Goal: Task Accomplishment & Management: Use online tool/utility

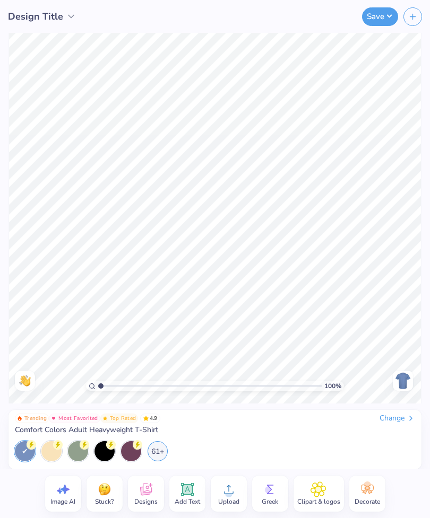
click at [400, 382] on img at bounding box center [402, 380] width 17 height 17
click at [398, 416] on div "Change" at bounding box center [397, 419] width 36 height 10
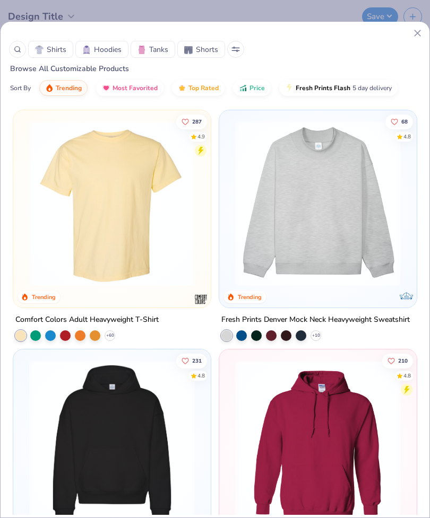
click at [348, 240] on img at bounding box center [318, 203] width 176 height 165
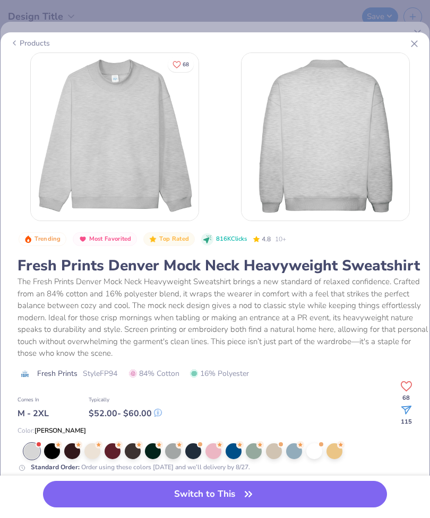
click at [234, 444] on div at bounding box center [233, 451] width 16 height 16
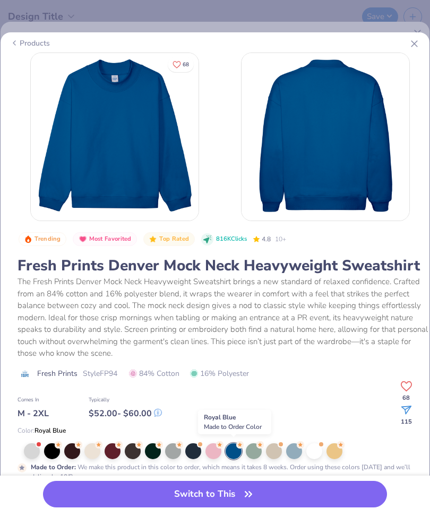
click at [231, 489] on button "Switch to This" at bounding box center [215, 494] width 344 height 27
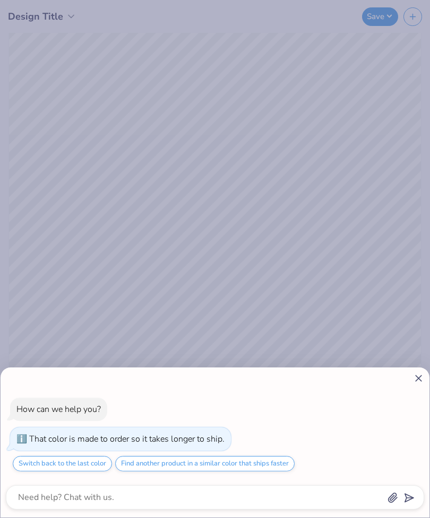
click at [414, 377] on icon at bounding box center [418, 378] width 11 height 11
type textarea "x"
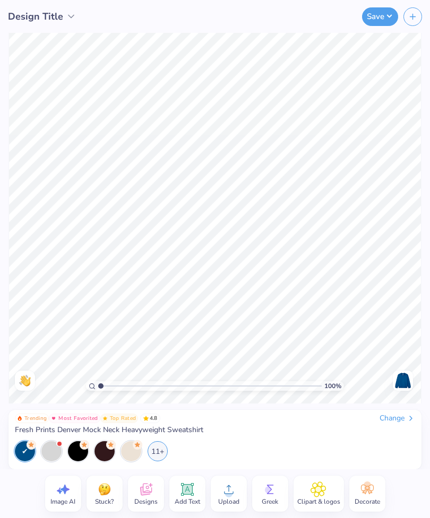
click at [400, 382] on img at bounding box center [402, 380] width 17 height 17
click at [152, 493] on icon at bounding box center [146, 490] width 16 height 16
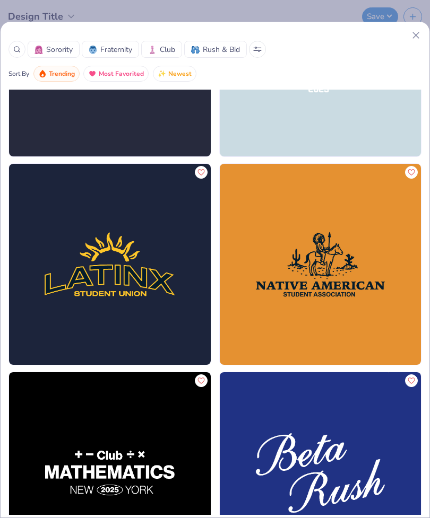
scroll to position [9675, 0]
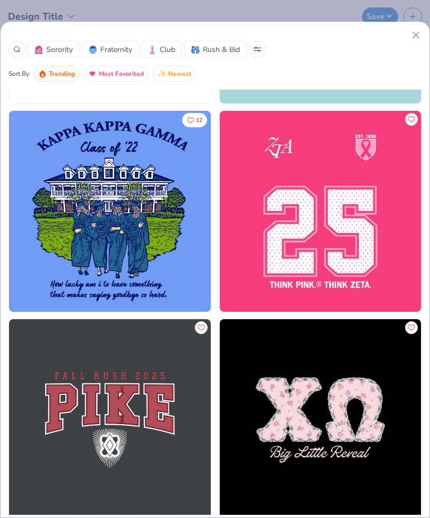
click at [413, 37] on line at bounding box center [416, 35] width 6 height 6
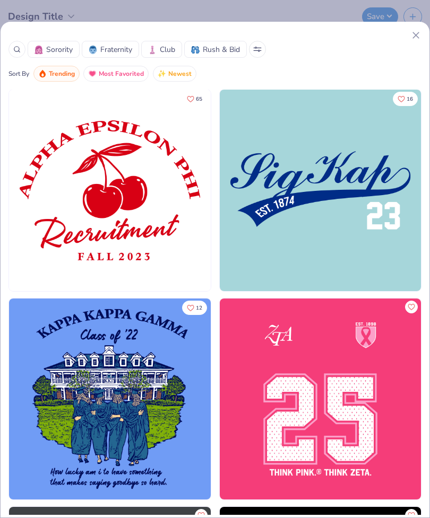
scroll to position [9181, 0]
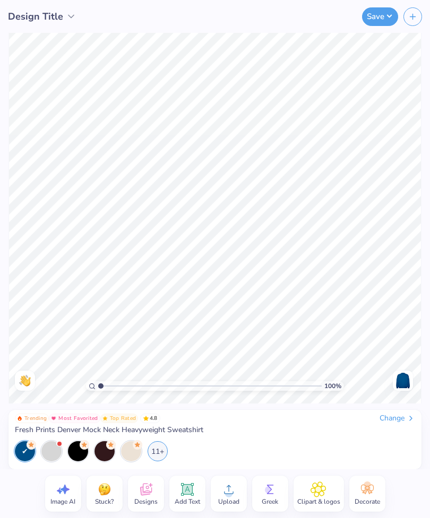
click at [274, 491] on icon at bounding box center [270, 490] width 16 height 16
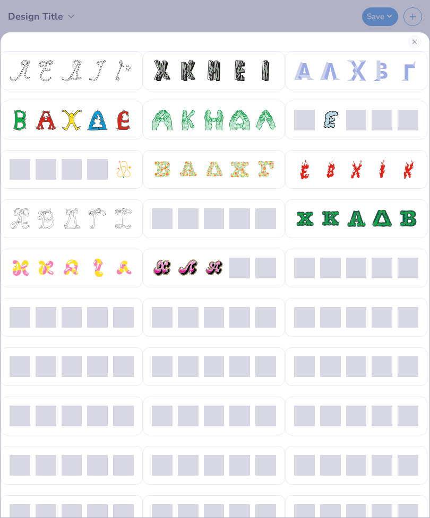
click at [411, 40] on button "Close" at bounding box center [414, 42] width 13 height 13
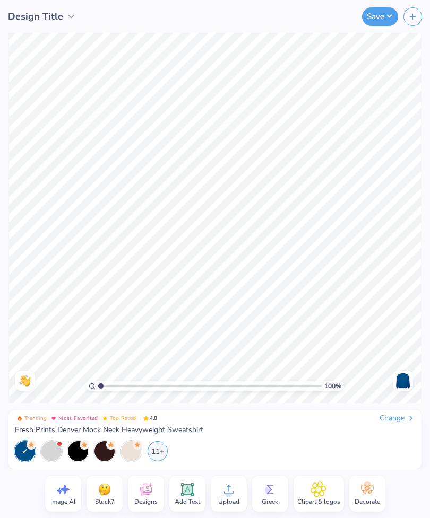
click at [316, 491] on icon at bounding box center [318, 489] width 6 height 6
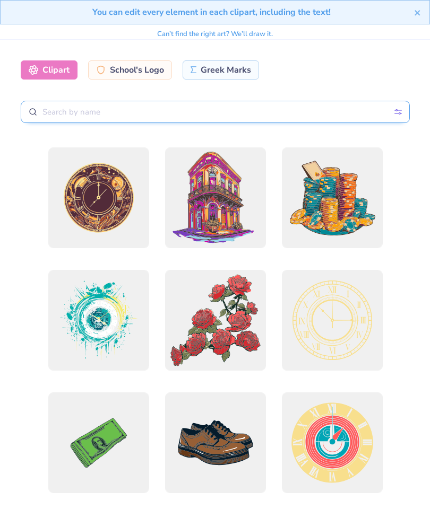
click at [326, 112] on input "text" at bounding box center [215, 112] width 389 height 22
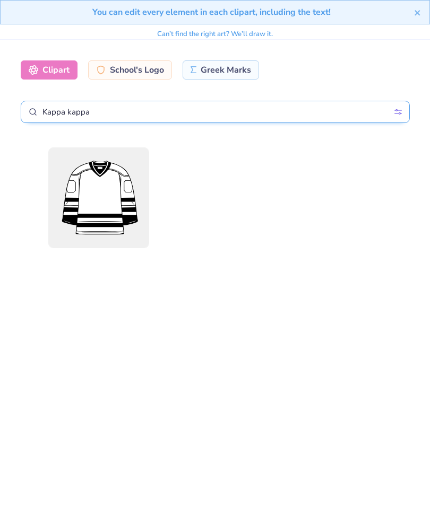
type input "Kappa kappa"
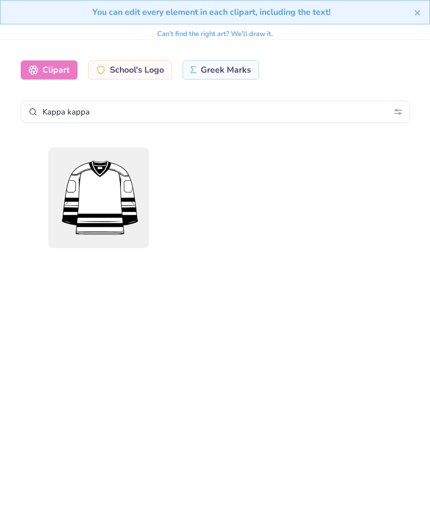
click at [391, 287] on div at bounding box center [215, 326] width 406 height 358
click at [414, 15] on icon "close" at bounding box center [417, 12] width 7 height 8
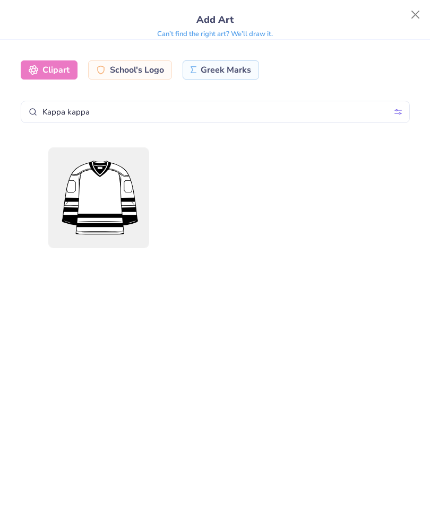
click at [413, 18] on button "Close" at bounding box center [415, 15] width 20 height 20
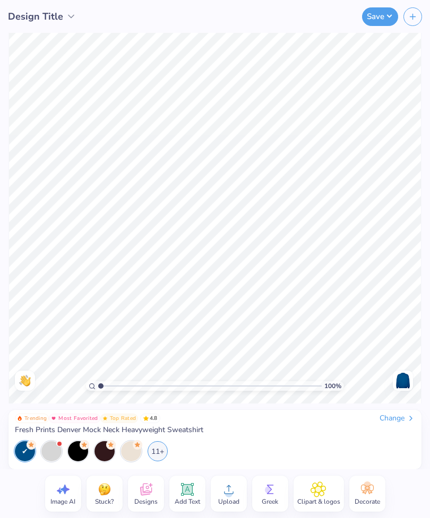
click at [410, 18] on icon "button" at bounding box center [412, 16] width 9 height 9
click at [321, 494] on icon at bounding box center [317, 490] width 15 height 16
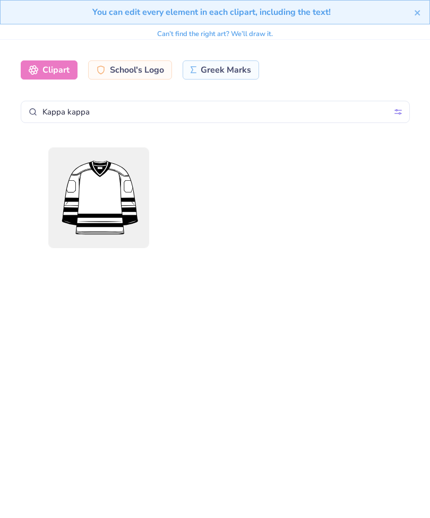
click at [246, 39] on div "Can’t find the right art? We’ll draw it." at bounding box center [215, 34] width 116 height 19
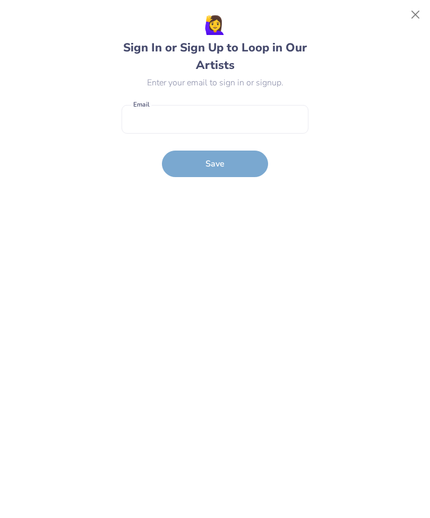
click at [415, 19] on button "Close" at bounding box center [415, 15] width 20 height 20
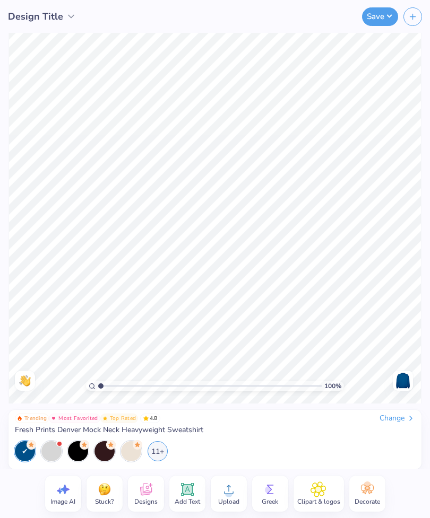
click at [199, 484] on div "Add Text" at bounding box center [187, 494] width 36 height 36
click at [188, 490] on icon at bounding box center [186, 489] width 13 height 13
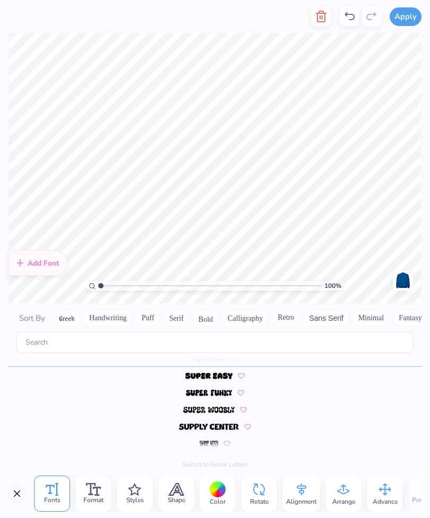
scroll to position [4624, 0]
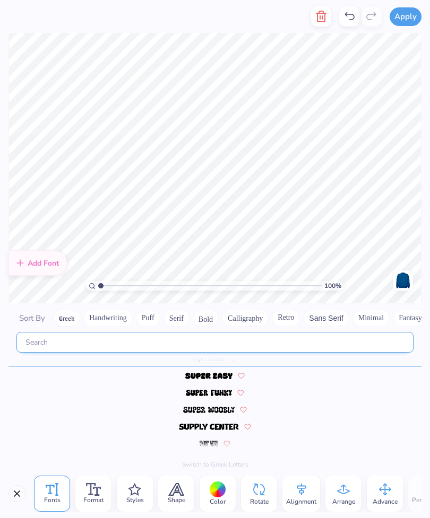
click at [296, 332] on input "text" at bounding box center [214, 342] width 397 height 21
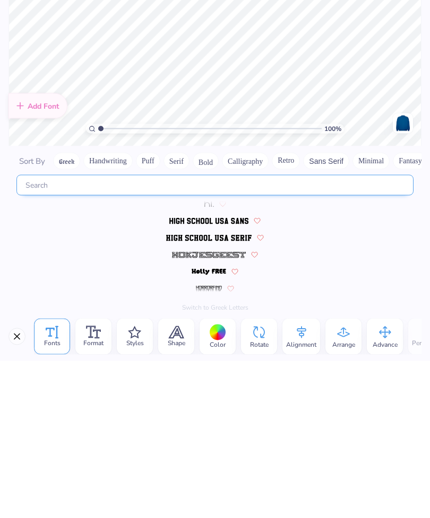
scroll to position [2365, 0]
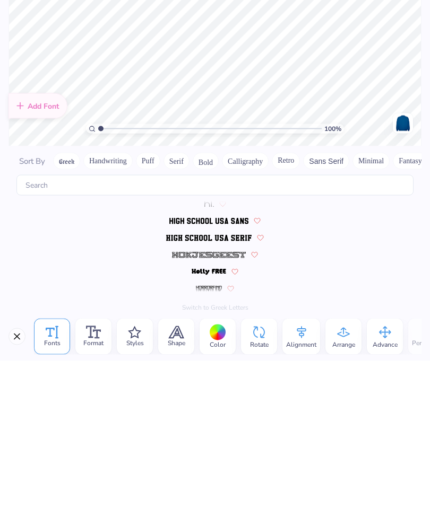
click at [228, 369] on div at bounding box center [214, 377] width 413 height 17
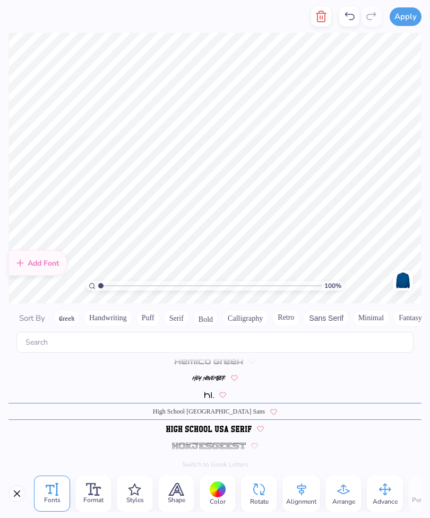
scroll to position [0, 0]
click at [209, 311] on button "Bold" at bounding box center [206, 318] width 26 height 17
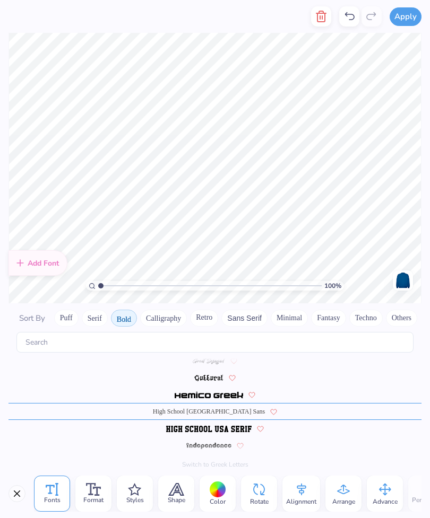
type textarea "T"
type textarea "KAPPA KAPPA"
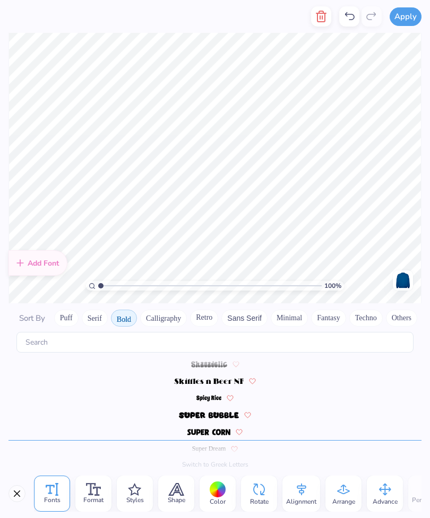
scroll to position [1008, 0]
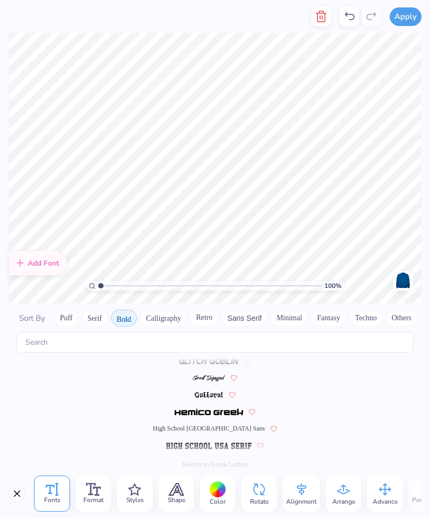
click at [219, 424] on span "High School USA Sans" at bounding box center [209, 429] width 112 height 10
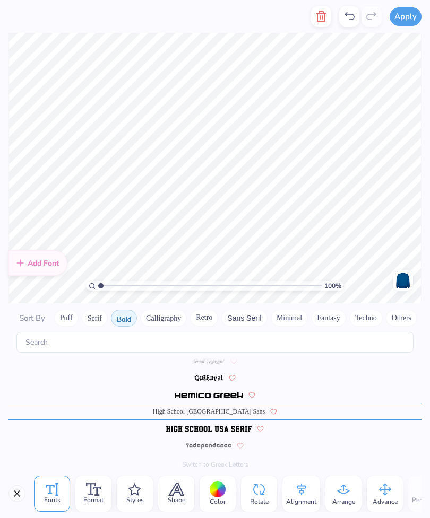
scroll to position [1, 1]
type textarea "T"
type textarea "gAMMA"
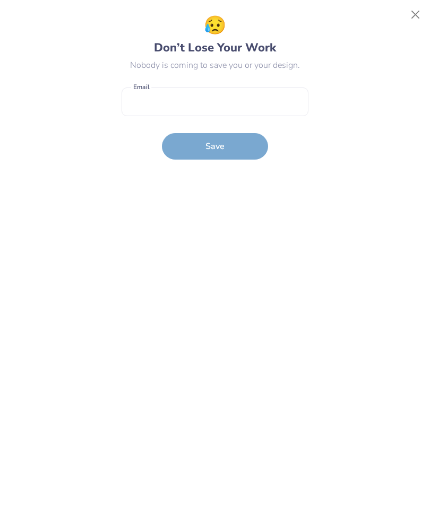
click at [413, 20] on button "Close" at bounding box center [415, 15] width 20 height 20
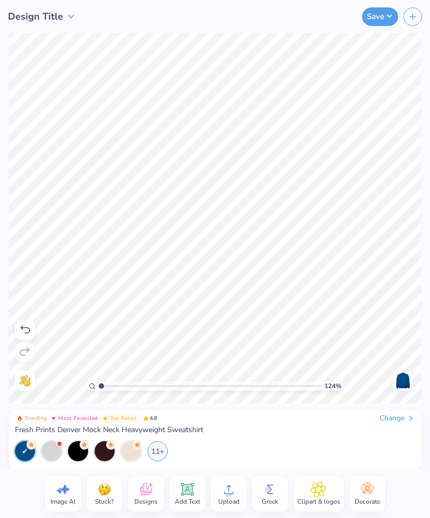
type input "1"
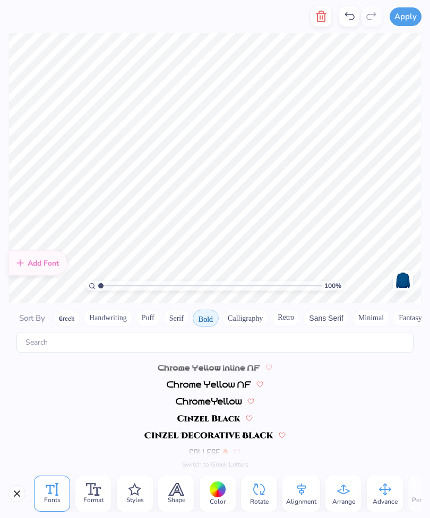
scroll to position [484, 0]
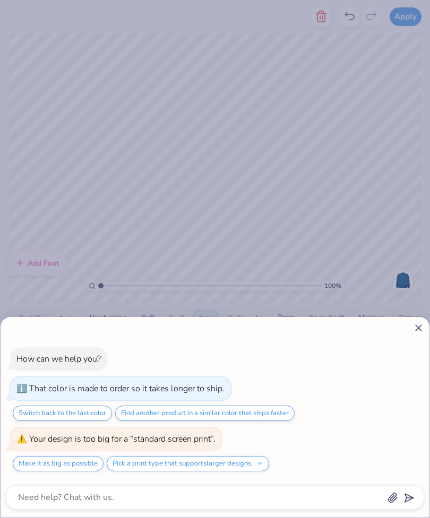
click at [422, 330] on icon at bounding box center [418, 327] width 11 height 11
type textarea "x"
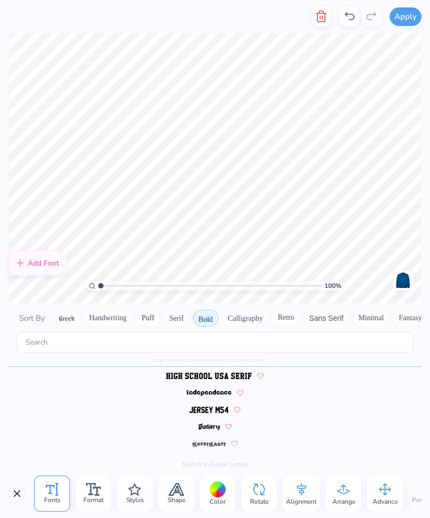
click at [96, 498] on span "Format" at bounding box center [93, 500] width 20 height 8
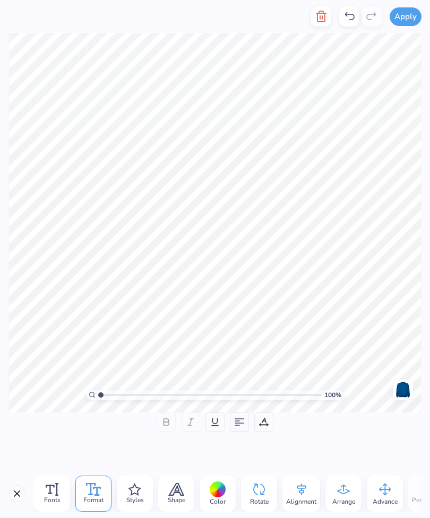
click at [126, 483] on div "Styles" at bounding box center [135, 494] width 36 height 36
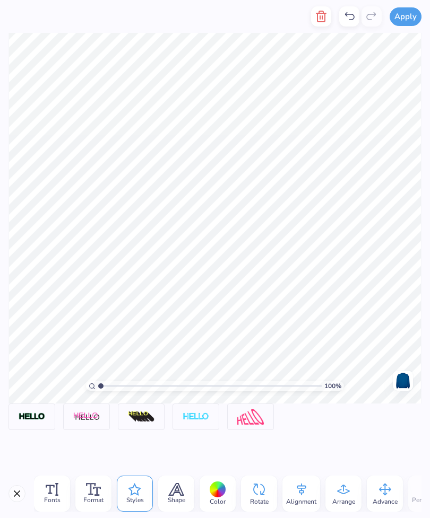
click at [180, 496] on span "Shape" at bounding box center [177, 500] width 18 height 8
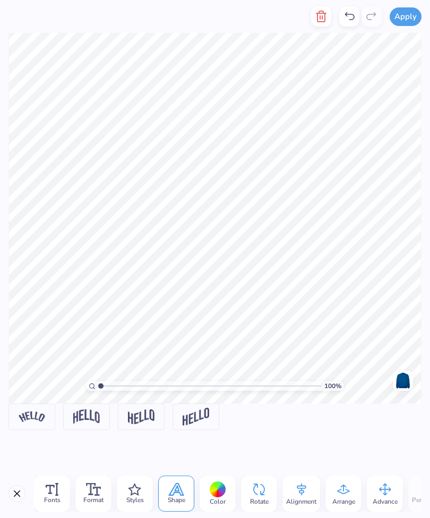
click at [42, 415] on img at bounding box center [32, 417] width 27 height 10
click at [86, 415] on img at bounding box center [86, 416] width 27 height 14
click at [217, 492] on div at bounding box center [217, 490] width 16 height 16
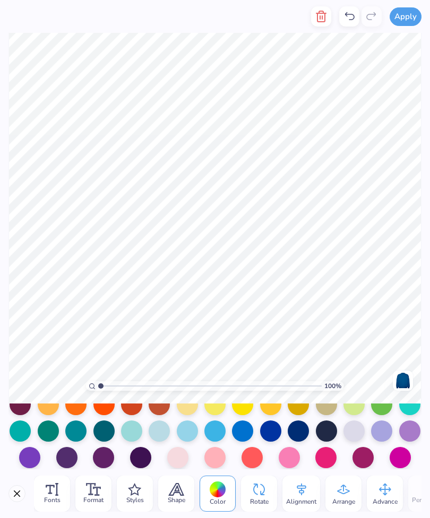
scroll to position [147, 0]
click at [298, 428] on div at bounding box center [297, 431] width 21 height 21
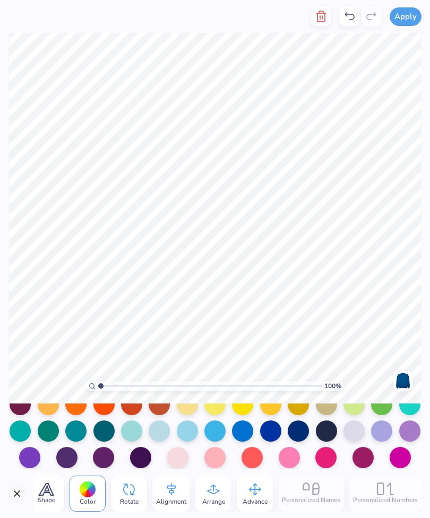
scroll to position [0, 130]
click at [314, 491] on div "Fonts Format Styles Shape Color Rotate Alignment Arrange Advance Personalized N…" at bounding box center [227, 494] width 387 height 36
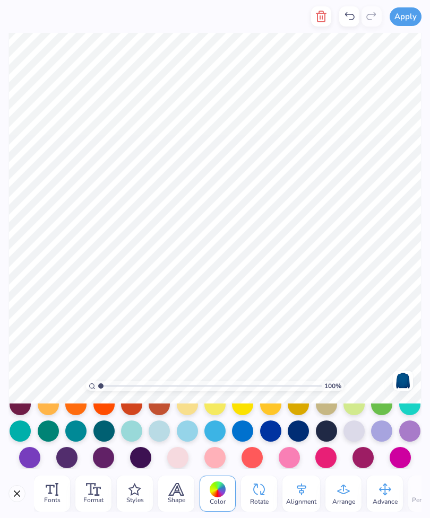
scroll to position [0, 0]
click at [174, 489] on icon at bounding box center [176, 490] width 14 height 12
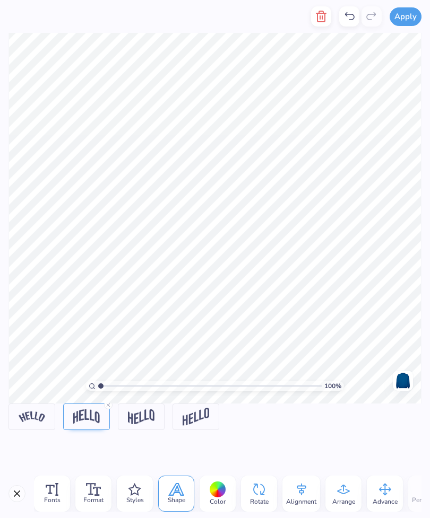
click at [133, 494] on icon at bounding box center [134, 489] width 11 height 11
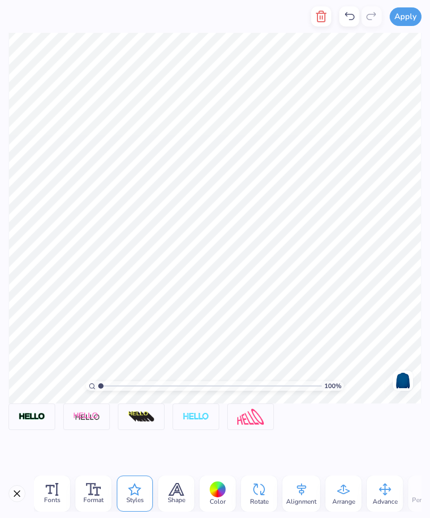
click at [94, 494] on icon at bounding box center [93, 489] width 15 height 13
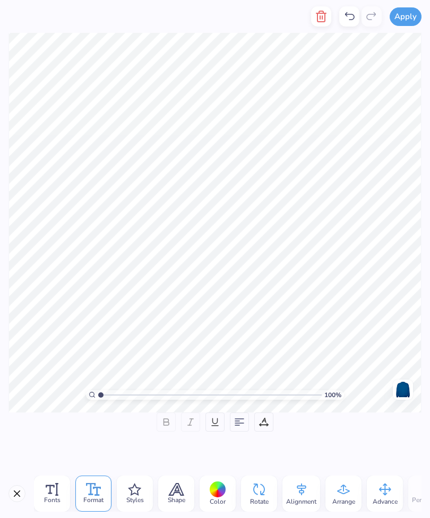
click at [58, 492] on icon at bounding box center [52, 489] width 13 height 13
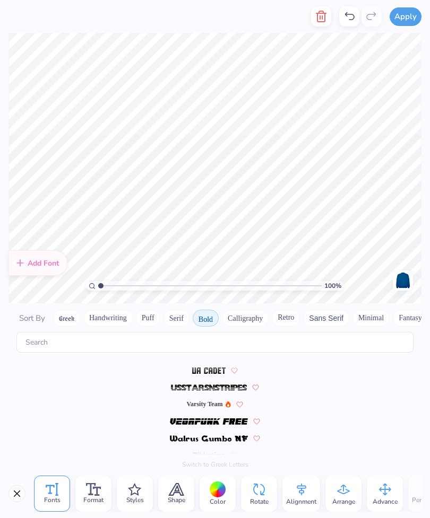
scroll to position [1184, 0]
click at [98, 500] on span "Format" at bounding box center [93, 500] width 20 height 8
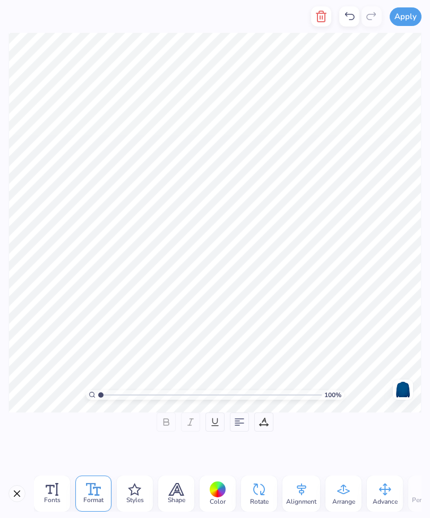
click at [139, 498] on span "Styles" at bounding box center [135, 500] width 18 height 8
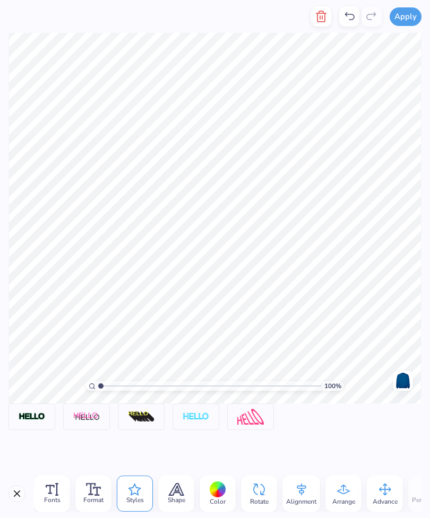
click at [173, 497] on span "Shape" at bounding box center [177, 500] width 18 height 8
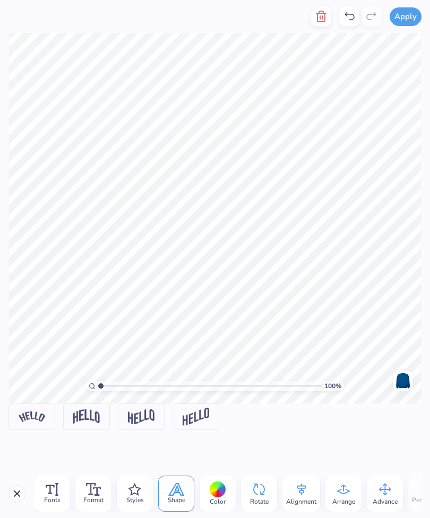
click at [92, 419] on img at bounding box center [86, 416] width 27 height 14
click at [215, 495] on div at bounding box center [217, 490] width 16 height 16
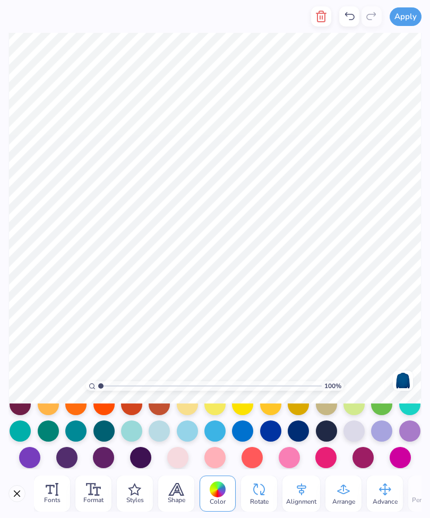
scroll to position [147, 0]
click at [299, 426] on div at bounding box center [297, 431] width 21 height 21
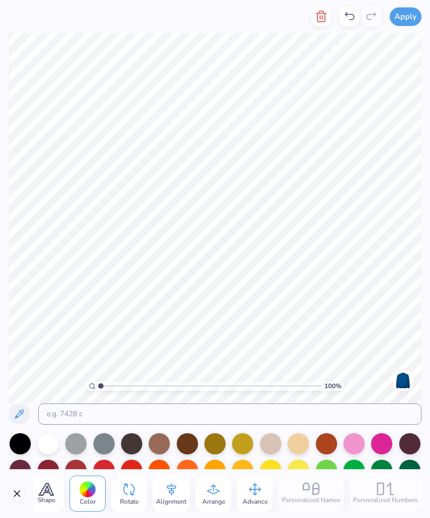
scroll to position [0, 130]
click at [23, 496] on button "Close" at bounding box center [16, 493] width 17 height 17
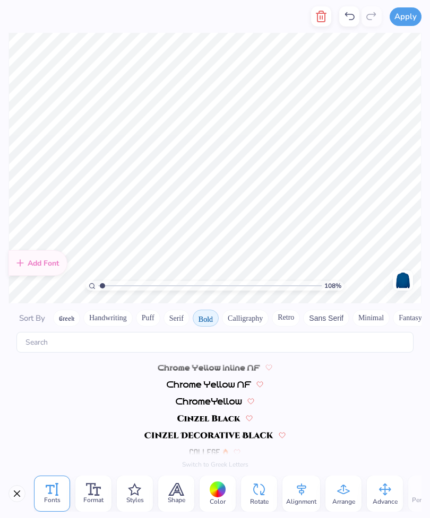
scroll to position [484, 0]
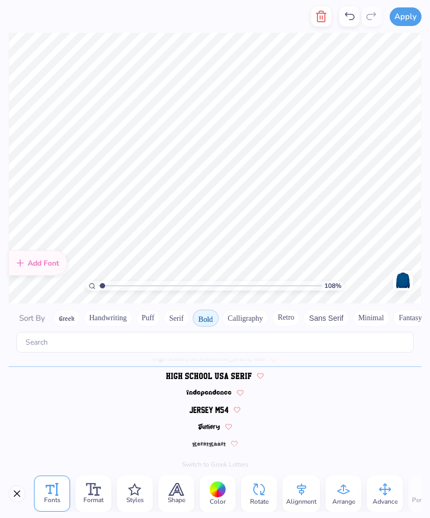
type input "1.07661541859256"
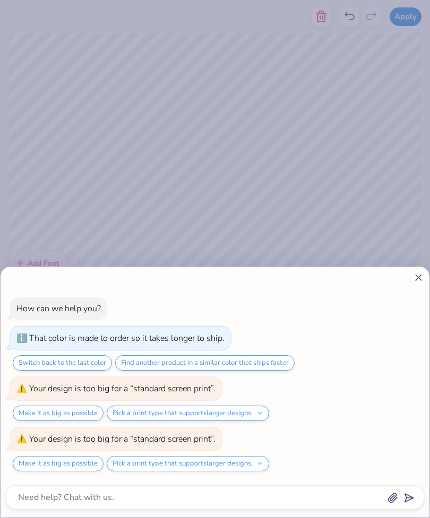
click at [422, 281] on icon at bounding box center [418, 277] width 11 height 11
type textarea "x"
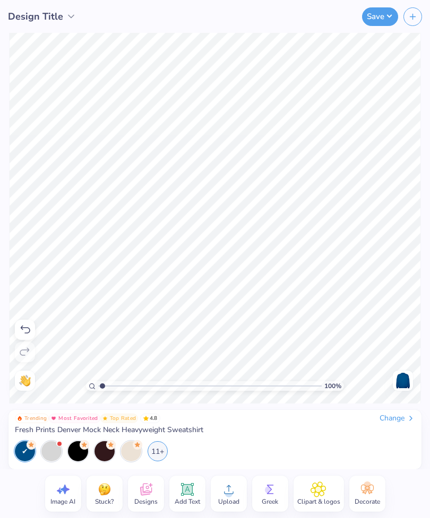
type input "1"
click at [144, 498] on span "Designs" at bounding box center [145, 501] width 23 height 8
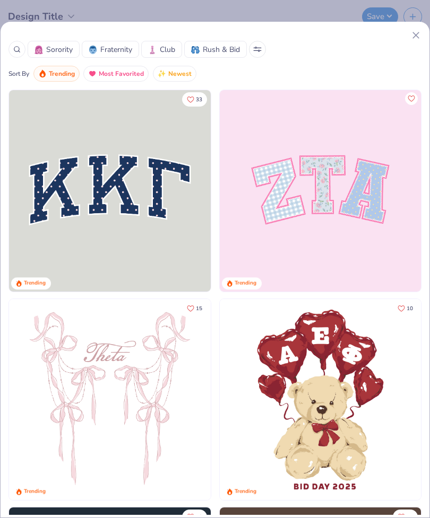
scroll to position [0, 0]
click at [19, 48] on circle at bounding box center [16, 49] width 5 height 5
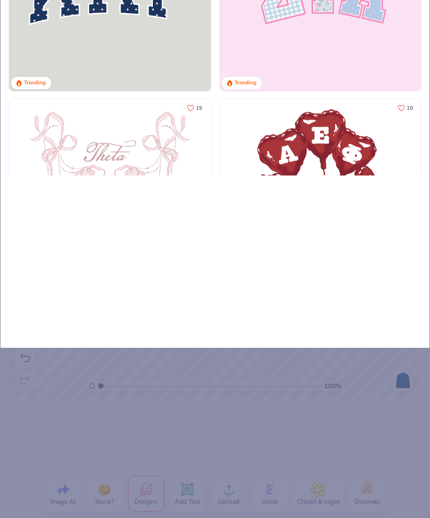
type input "Bo"
type input "Bor"
type input "Bord"
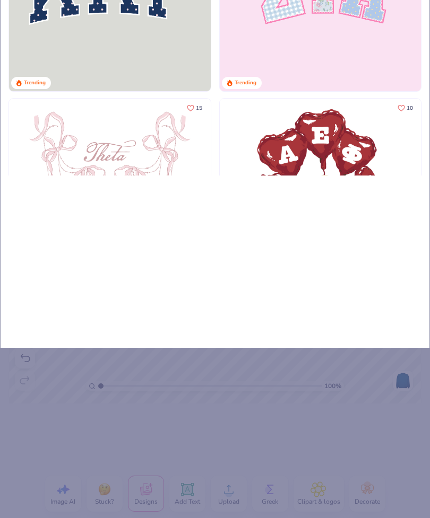
type input "Bord"
type input "Borde"
type input "Border"
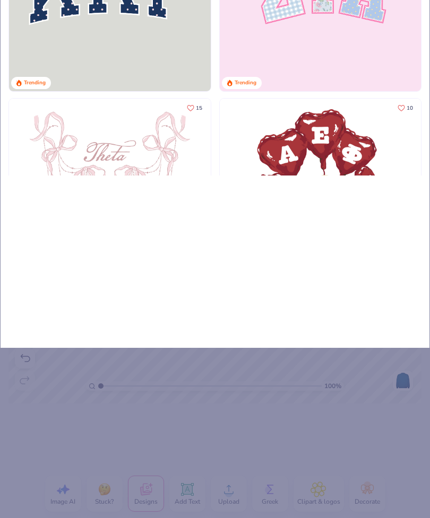
type input "Borderw"
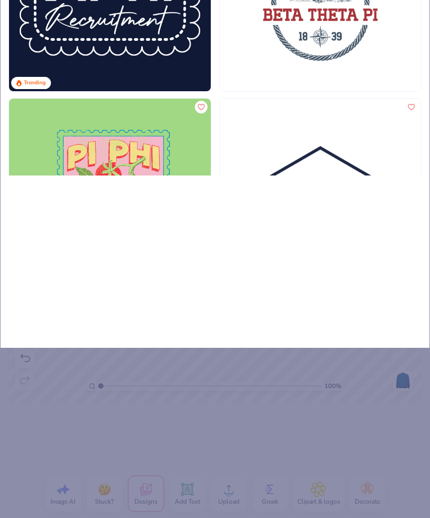
type input "Borders"
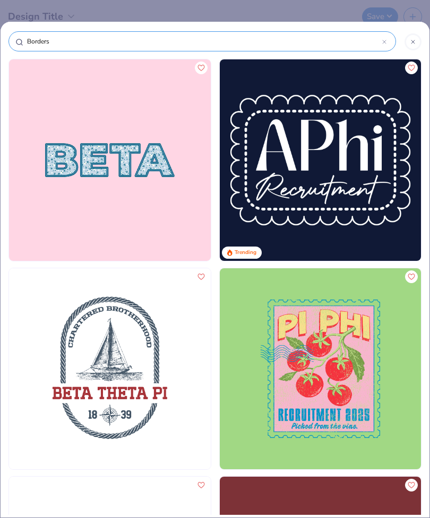
type input "Borders"
click at [412, 42] on icon at bounding box center [412, 42] width 6 height 6
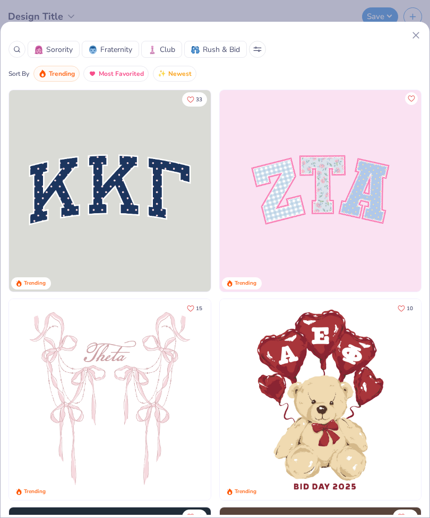
click at [413, 35] on icon at bounding box center [415, 35] width 11 height 11
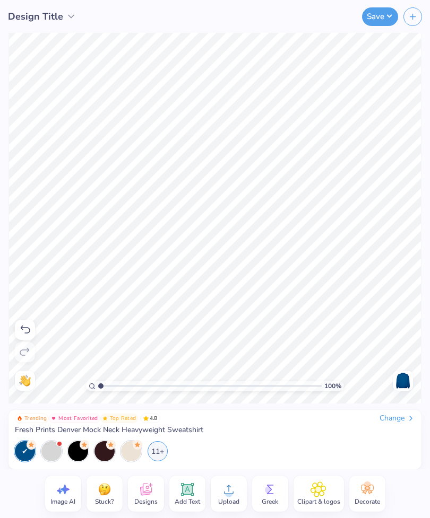
click at [141, 511] on div "Designs" at bounding box center [146, 494] width 36 height 36
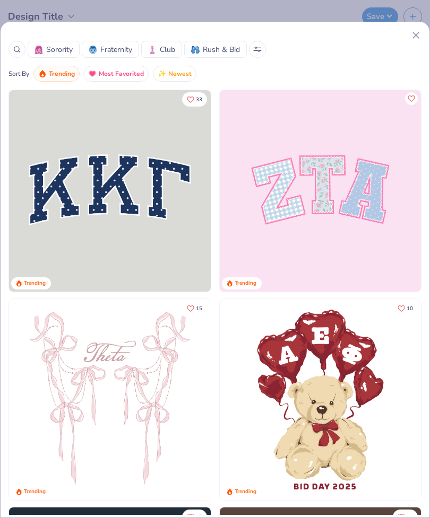
click at [143, 492] on div "Trending" at bounding box center [110, 493] width 202 height 14
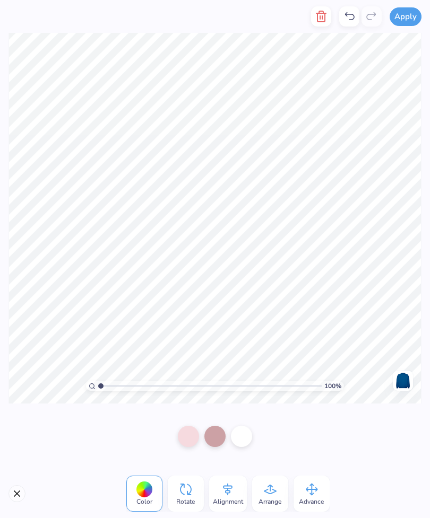
click at [318, 16] on icon "button" at bounding box center [320, 16] width 7 height 11
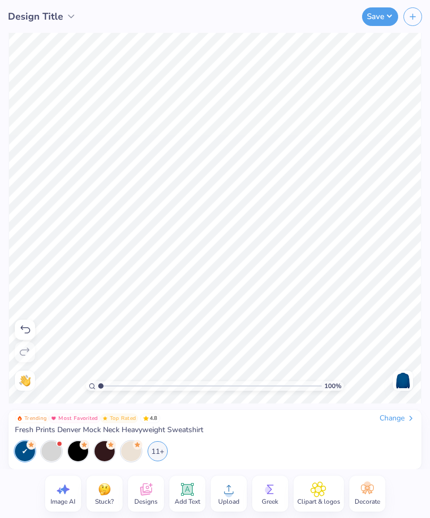
click at [314, 497] on span "Clipart & logos" at bounding box center [318, 501] width 43 height 8
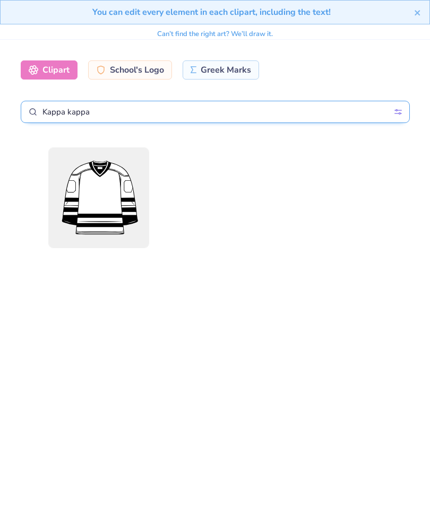
click at [246, 115] on input "Kappa kappa" at bounding box center [215, 112] width 389 height 22
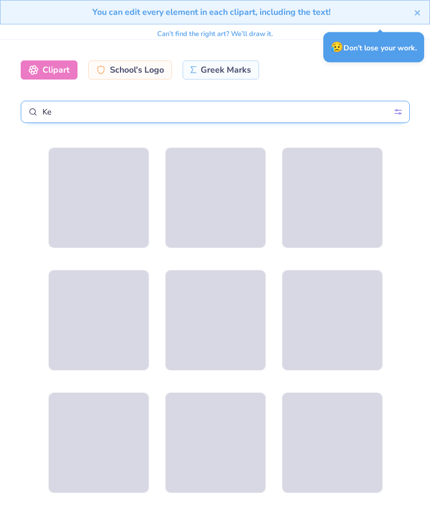
type input "Key"
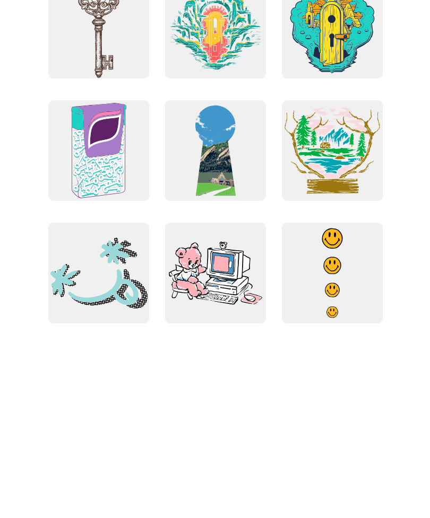
click at [118, 147] on div at bounding box center [98, 197] width 101 height 101
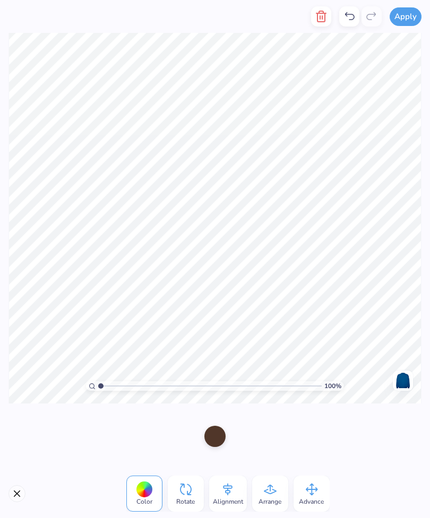
click at [144, 493] on div at bounding box center [144, 490] width 16 height 16
click at [148, 494] on div at bounding box center [144, 490] width 16 height 16
click at [141, 489] on div at bounding box center [144, 490] width 16 height 16
click at [222, 441] on div at bounding box center [214, 436] width 21 height 21
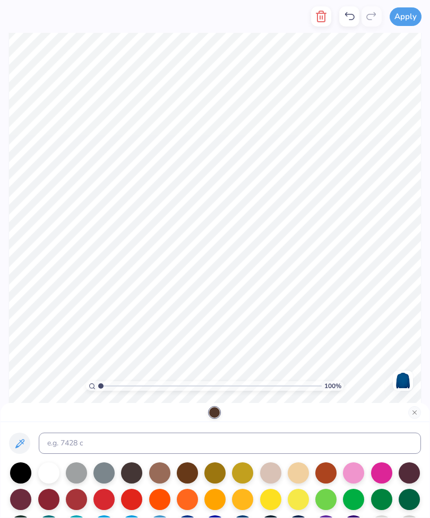
click at [302, 495] on div at bounding box center [297, 499] width 21 height 21
click at [272, 496] on div at bounding box center [270, 499] width 21 height 21
click at [413, 416] on button "Close" at bounding box center [414, 412] width 13 height 13
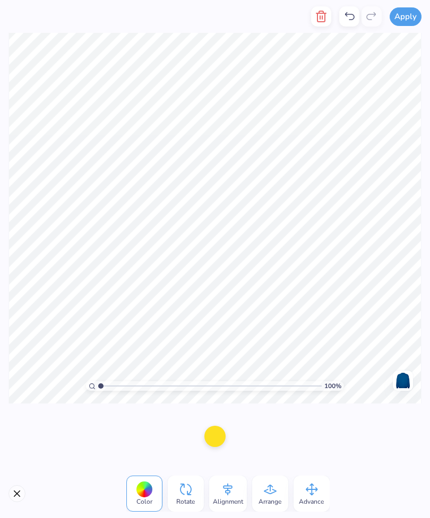
click at [269, 495] on icon at bounding box center [270, 490] width 16 height 16
click at [224, 491] on icon at bounding box center [228, 490] width 16 height 16
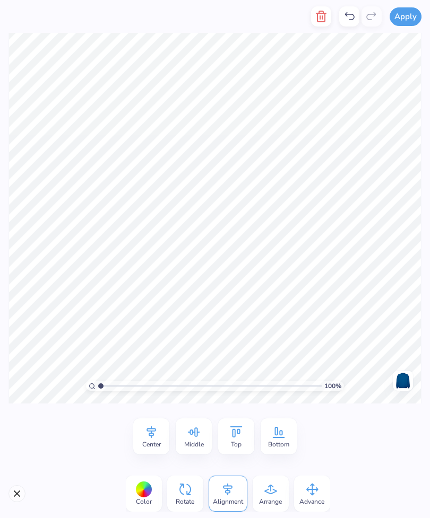
click at [21, 490] on button "Close" at bounding box center [16, 493] width 17 height 17
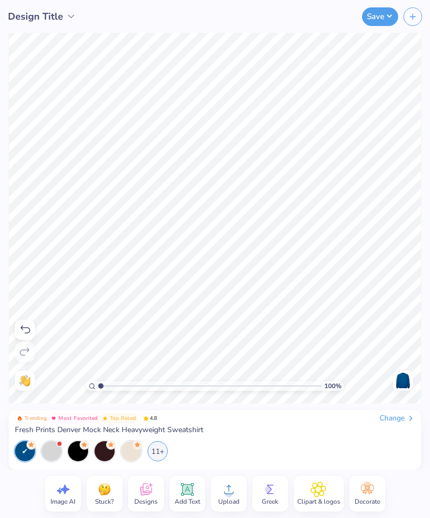
click at [371, 492] on icon at bounding box center [367, 490] width 16 height 16
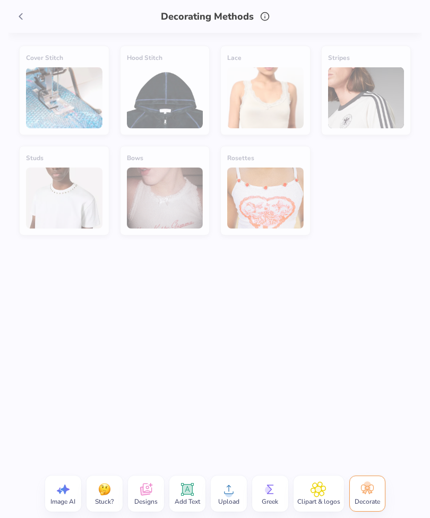
click at [28, 15] on span at bounding box center [21, 16] width 16 height 16
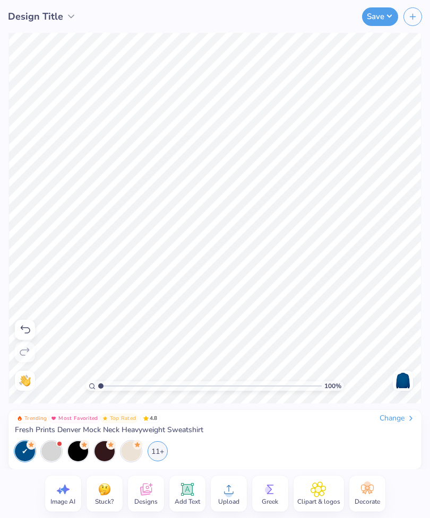
click at [148, 487] on icon at bounding box center [145, 490] width 12 height 12
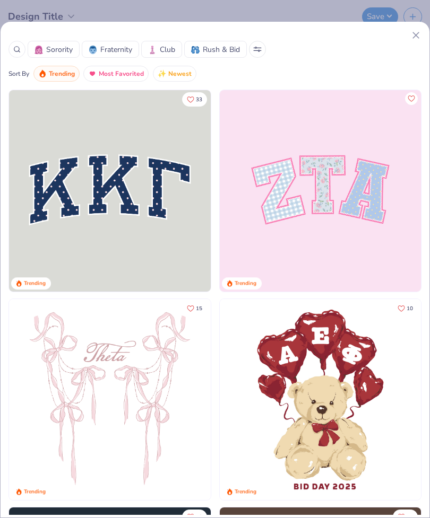
click at [62, 155] on img at bounding box center [110, 191] width 202 height 202
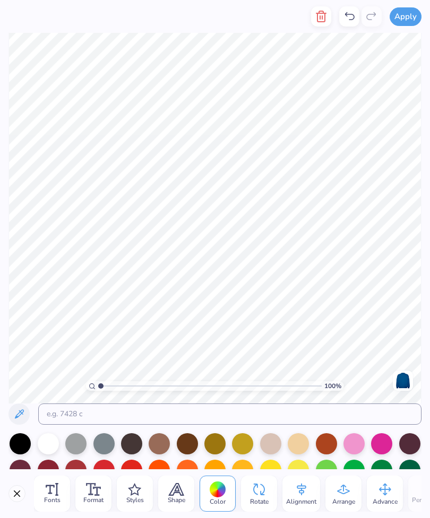
click at [320, 19] on icon "button" at bounding box center [320, 16] width 13 height 13
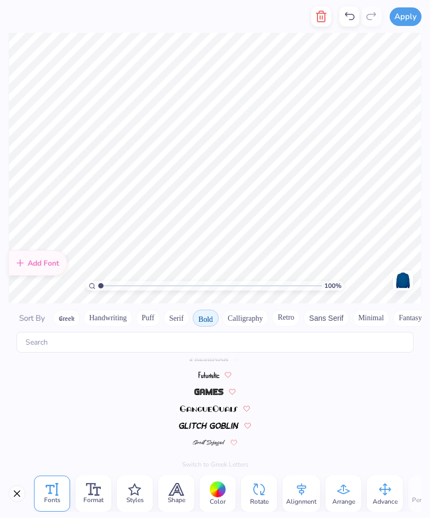
scroll to position [484, 0]
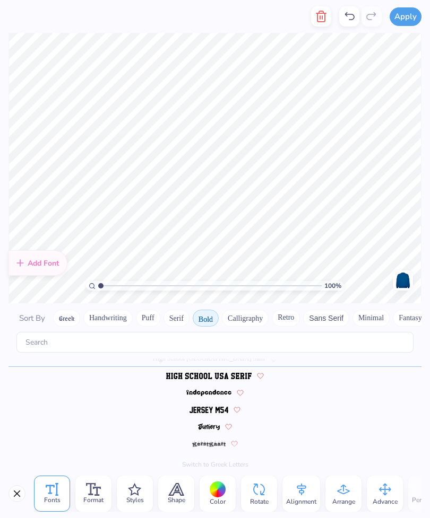
click at [322, 19] on icon "button" at bounding box center [320, 16] width 13 height 13
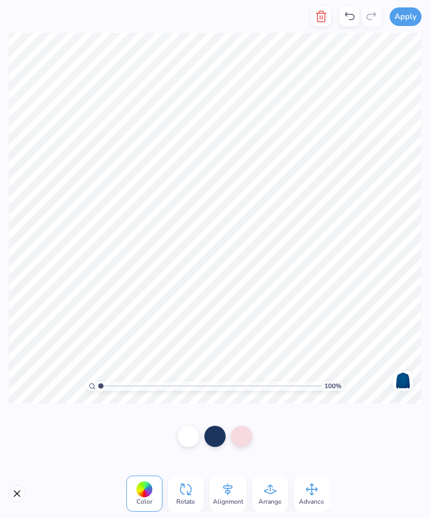
click at [186, 435] on div at bounding box center [188, 436] width 21 height 21
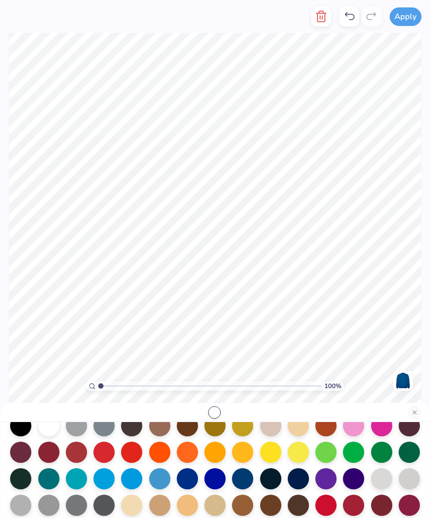
scroll to position [64, 0]
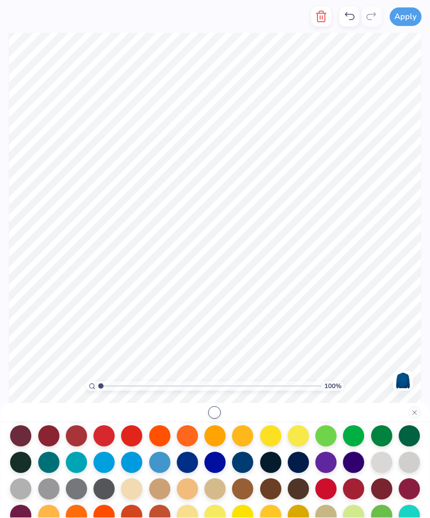
click at [246, 467] on div at bounding box center [242, 462] width 21 height 21
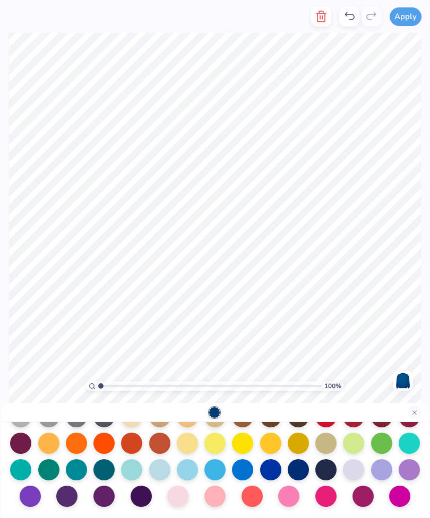
scroll to position [138, 0]
click at [300, 475] on div at bounding box center [297, 469] width 21 height 21
click at [413, 412] on button "Close" at bounding box center [414, 412] width 13 height 13
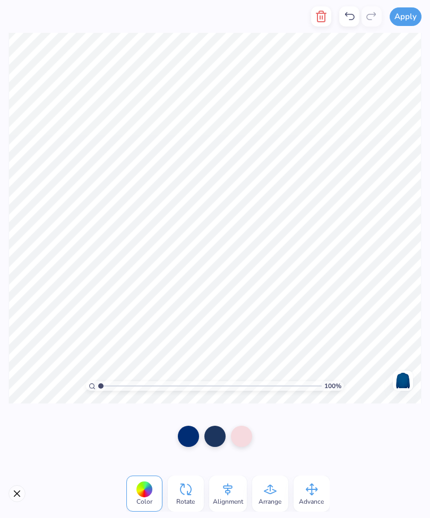
click at [215, 434] on div at bounding box center [214, 436] width 21 height 21
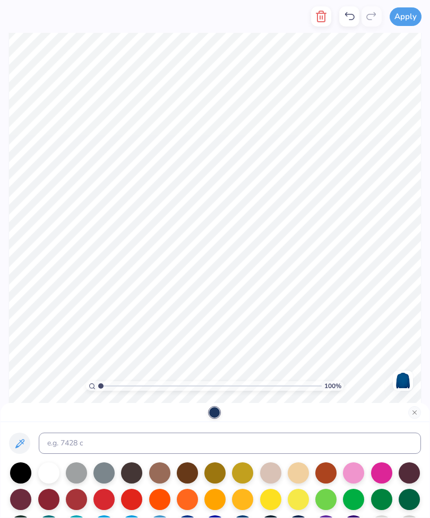
click at [50, 473] on div at bounding box center [48, 472] width 21 height 21
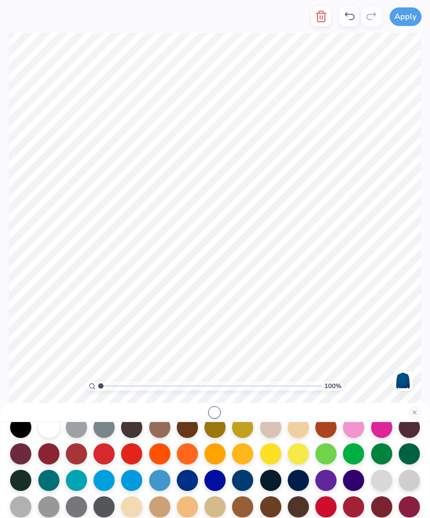
scroll to position [47, 0]
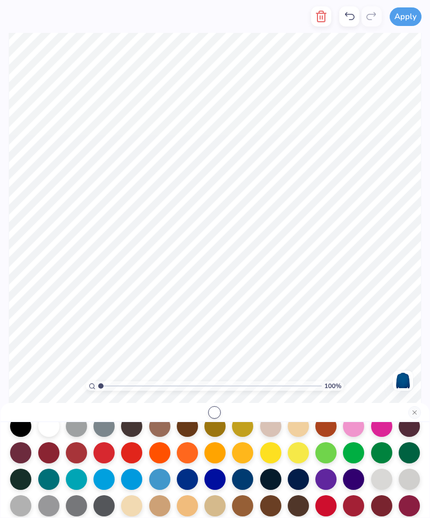
click at [243, 480] on div at bounding box center [242, 479] width 21 height 21
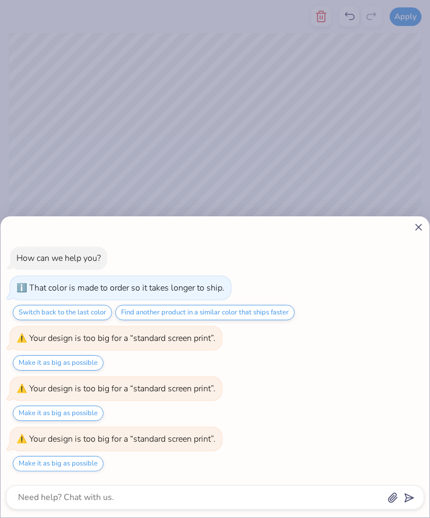
click at [410, 234] on div "How can we help you? That color is made to order so it takes longer to ship. Sw…" at bounding box center [215, 366] width 428 height 301
click at [423, 229] on icon at bounding box center [418, 227] width 11 height 11
type textarea "x"
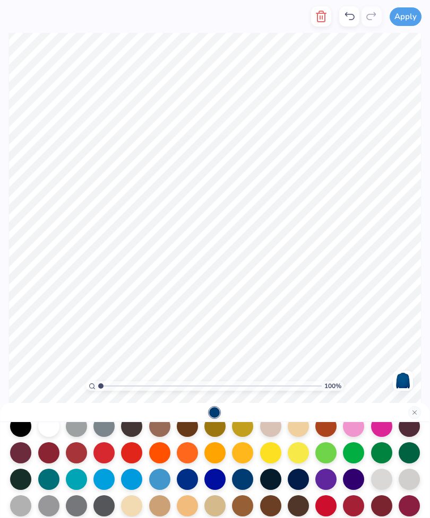
click at [418, 408] on button "Close" at bounding box center [414, 412] width 13 height 13
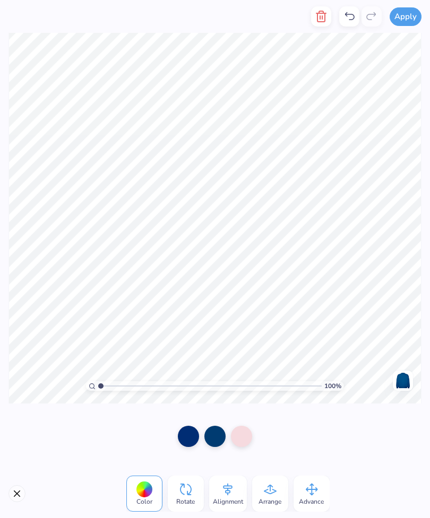
click at [239, 434] on div at bounding box center [241, 436] width 21 height 21
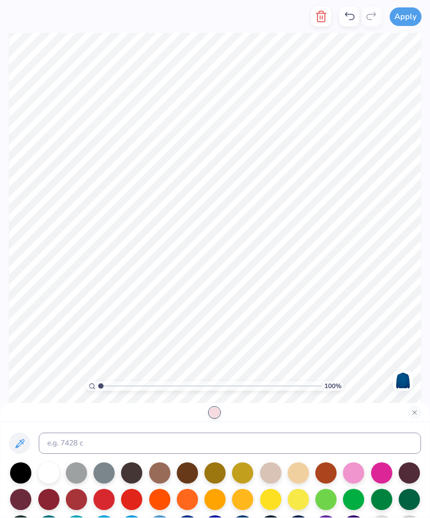
click at [301, 498] on div at bounding box center [297, 499] width 21 height 21
click at [418, 414] on button "Close" at bounding box center [414, 412] width 13 height 13
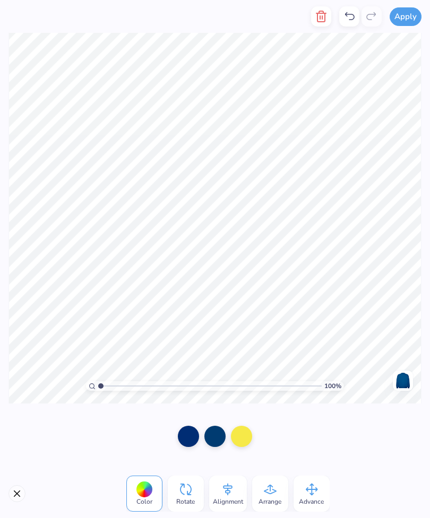
click at [15, 496] on button "Close" at bounding box center [16, 493] width 17 height 17
click at [322, 16] on line "button" at bounding box center [322, 17] width 0 height 3
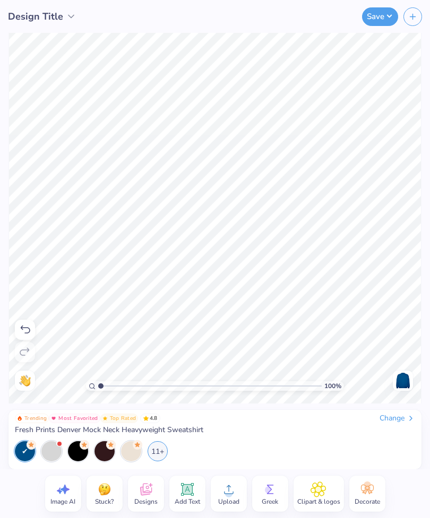
click at [322, 494] on icon at bounding box center [317, 490] width 15 height 16
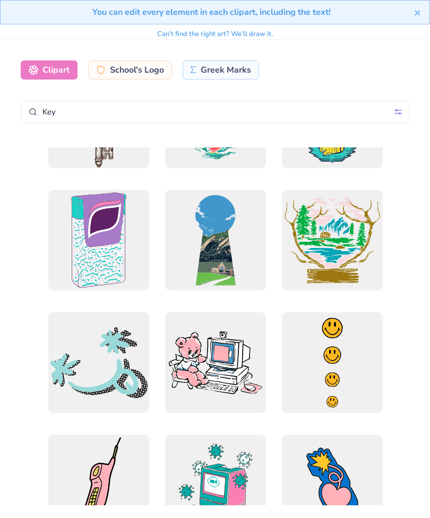
scroll to position [82, 0]
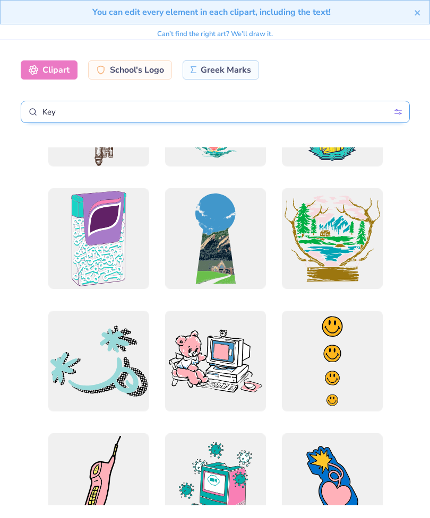
click at [279, 121] on input "Key" at bounding box center [215, 112] width 389 height 22
type input "K"
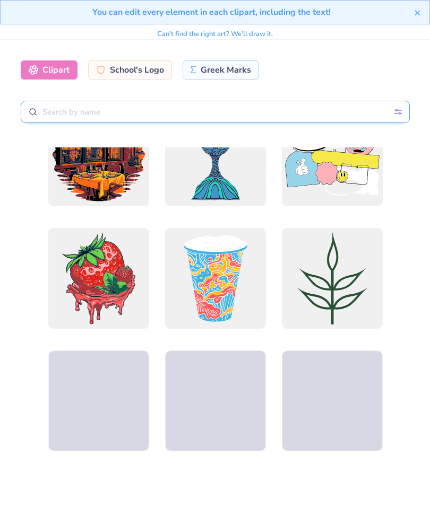
scroll to position [4677, 0]
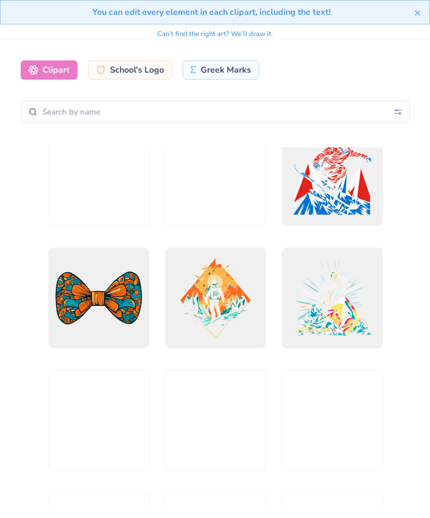
click at [419, 9] on icon "close" at bounding box center [417, 12] width 7 height 8
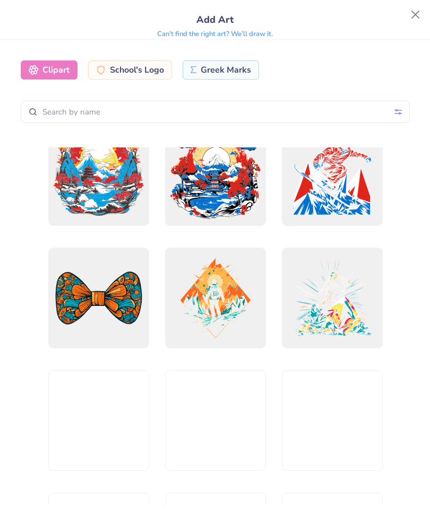
scroll to position [4702, 0]
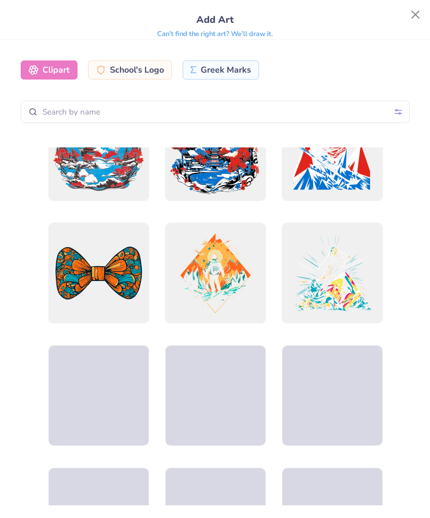
click at [412, 7] on div "You can edit every element in each clipart, including the text!" at bounding box center [211, 0] width 421 height 13
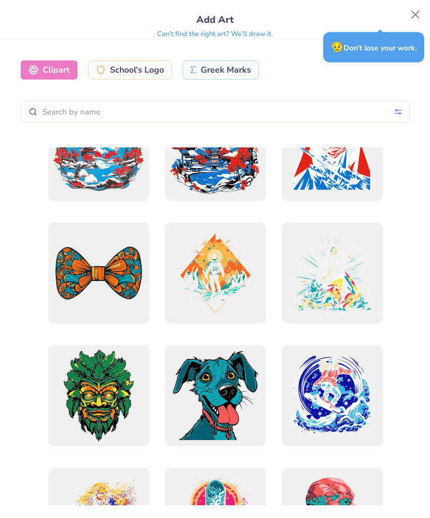
click at [410, 19] on button "Close" at bounding box center [415, 15] width 20 height 20
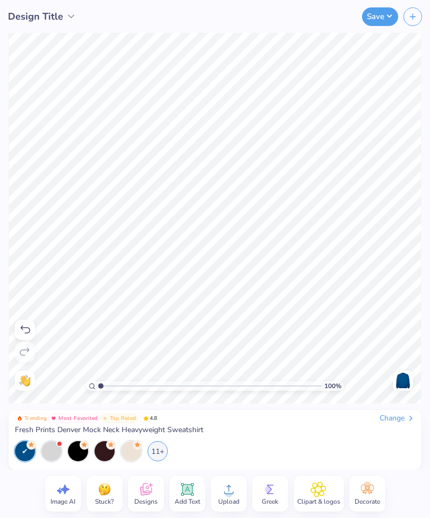
click at [379, 14] on button "Save" at bounding box center [380, 16] width 36 height 19
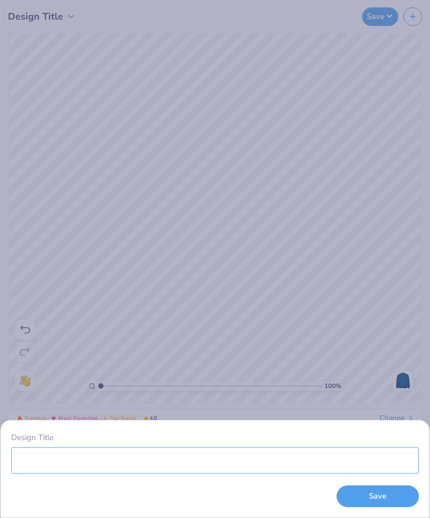
click at [216, 463] on input "Design Title" at bounding box center [214, 460] width 407 height 27
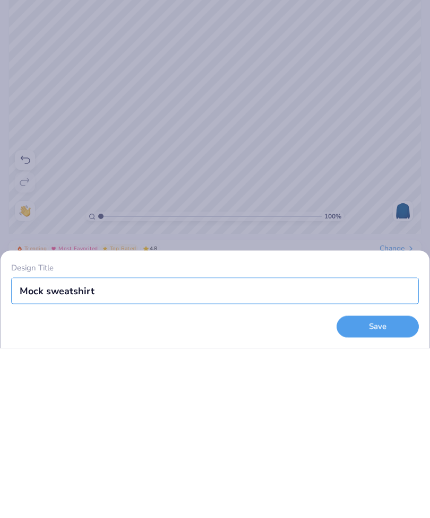
type input "Mock sweatshirt"
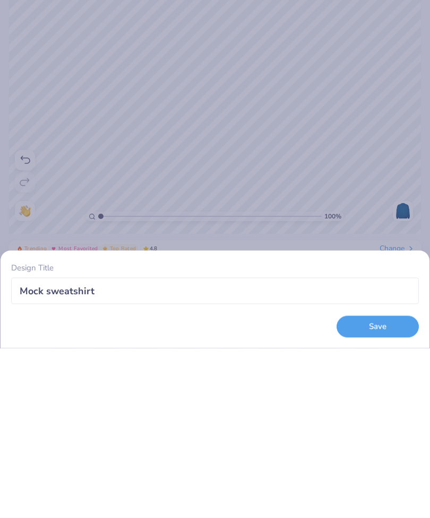
click at [380, 486] on button "Save" at bounding box center [377, 497] width 82 height 22
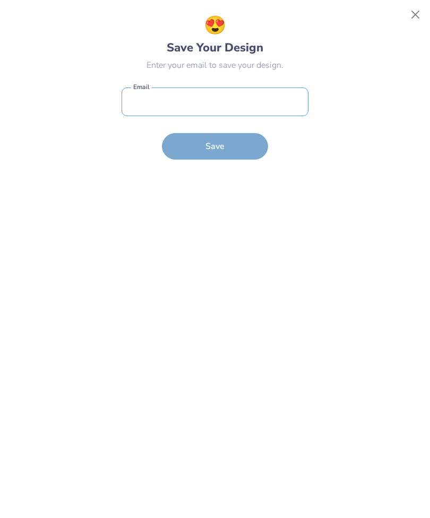
click at [248, 111] on input "email" at bounding box center [214, 102] width 187 height 29
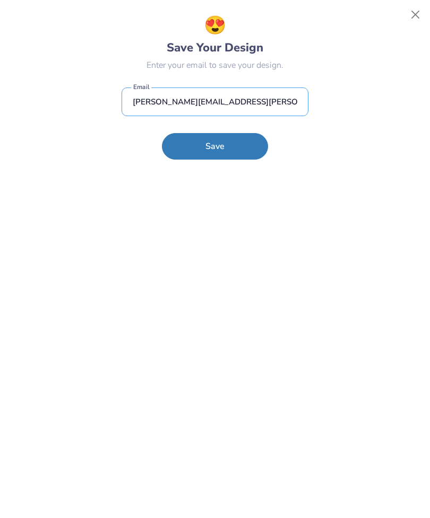
type input "meredith.zappone@icloud.com"
click at [238, 150] on button "Save" at bounding box center [215, 146] width 106 height 27
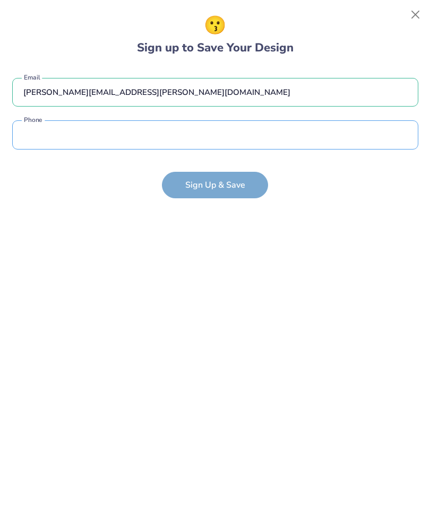
click at [278, 146] on input "tel" at bounding box center [215, 134] width 406 height 29
type input "(412) 495-9710"
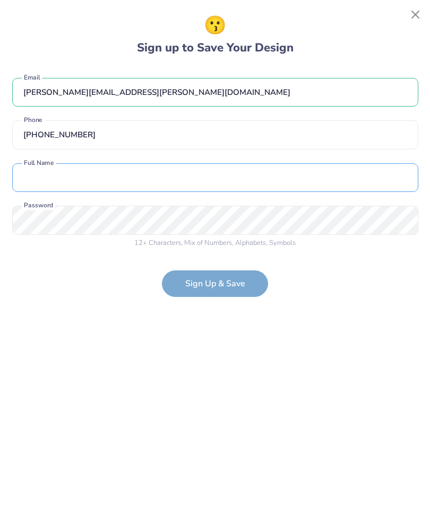
click at [253, 185] on input "text" at bounding box center [215, 177] width 406 height 29
type input "meredith"
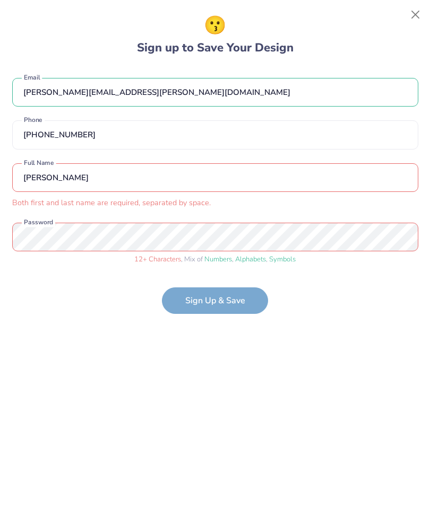
click at [248, 299] on form "meredith.zappone@icloud.com Email (412) 495-9710 Phone meredith Both first and …" at bounding box center [215, 190] width 406 height 247
click at [234, 302] on form "meredith.zappone@icloud.com Email (412) 495-9710 Phone meredith Both first and …" at bounding box center [215, 190] width 406 height 247
click at [422, 6] on button "Close" at bounding box center [415, 15] width 20 height 20
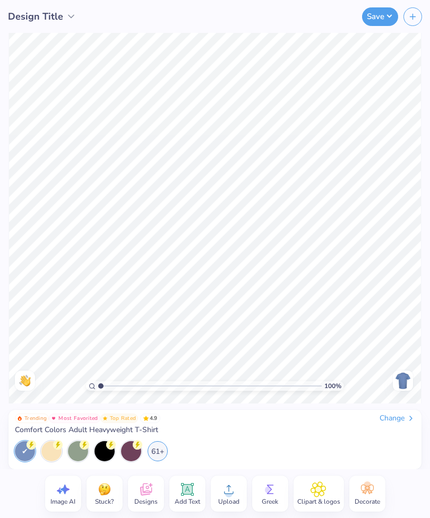
click at [407, 381] on img at bounding box center [402, 380] width 17 height 17
click at [393, 387] on div at bounding box center [402, 381] width 20 height 20
click at [389, 417] on div "Change" at bounding box center [397, 419] width 36 height 10
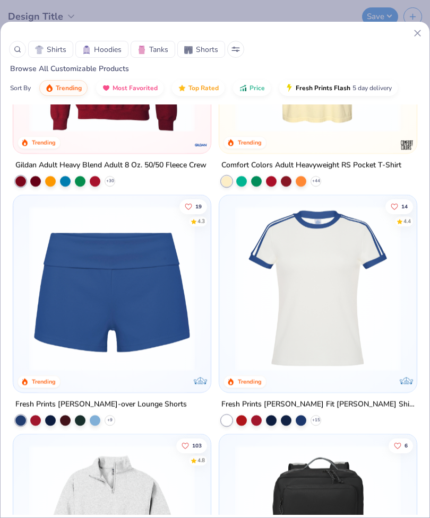
scroll to position [2076, 0]
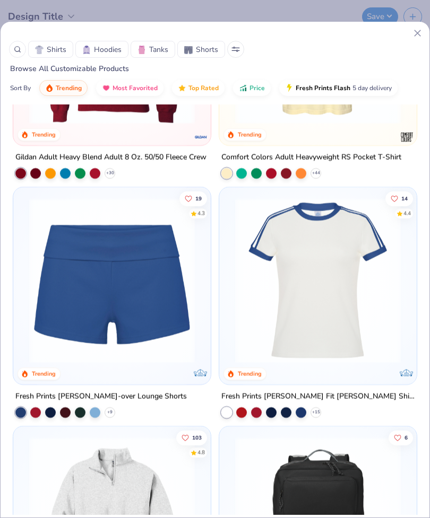
click at [117, 291] on img at bounding box center [112, 280] width 176 height 165
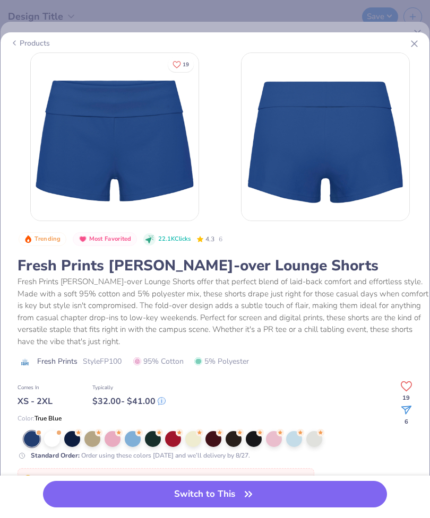
click at [270, 491] on button "Switch to This" at bounding box center [215, 494] width 344 height 27
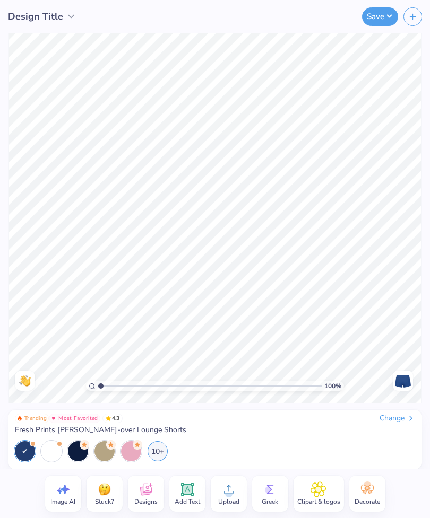
click at [316, 498] on span "Clipart & logos" at bounding box center [318, 501] width 43 height 8
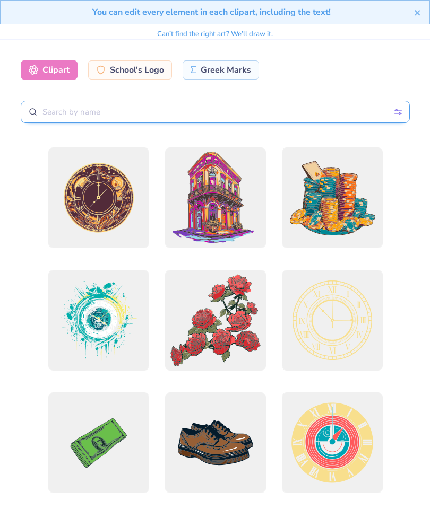
click at [228, 108] on input "text" at bounding box center [215, 112] width 389 height 22
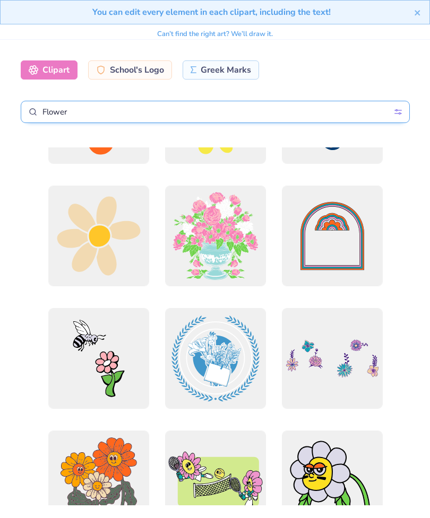
scroll to position [3144, 0]
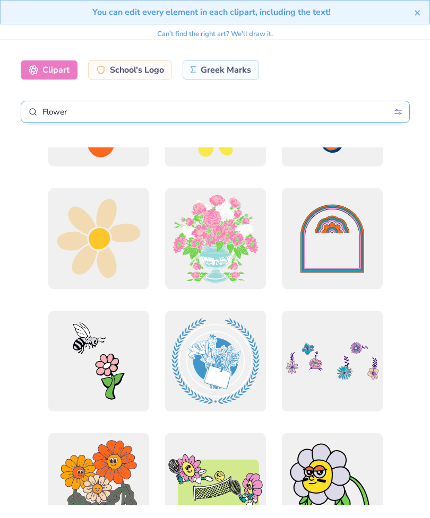
type input "Flower"
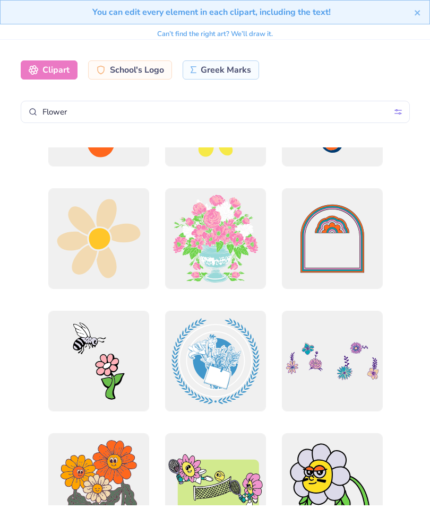
click at [111, 258] on div at bounding box center [215, 326] width 406 height 358
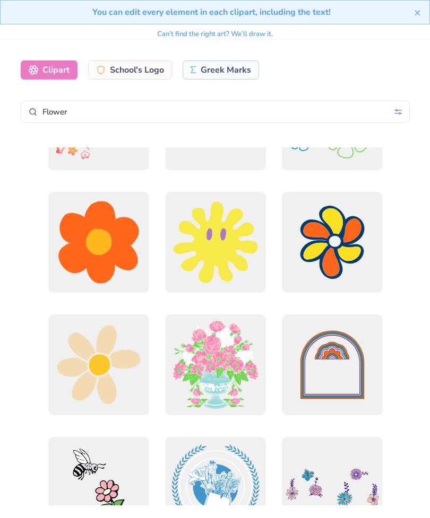
click at [104, 242] on div at bounding box center [98, 242] width 101 height 101
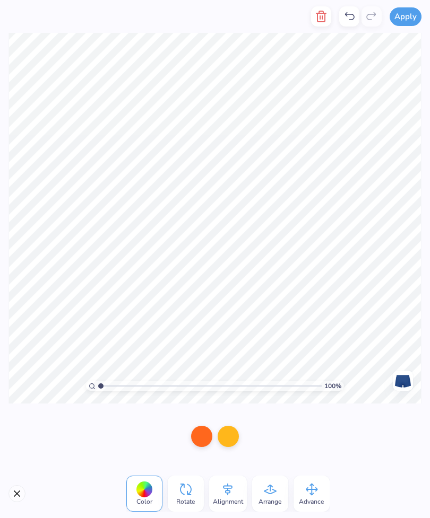
click at [202, 436] on div at bounding box center [201, 436] width 21 height 21
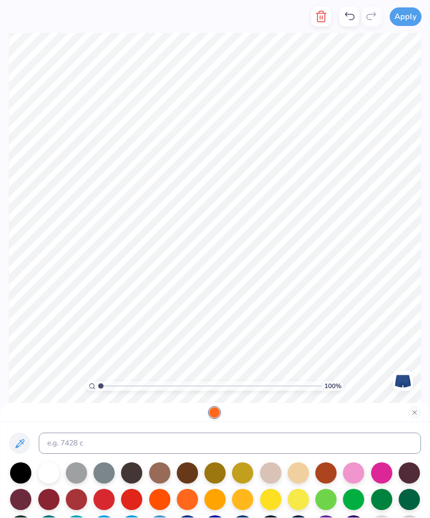
click at [305, 498] on div at bounding box center [297, 499] width 21 height 21
click at [412, 417] on button "Close" at bounding box center [414, 412] width 13 height 13
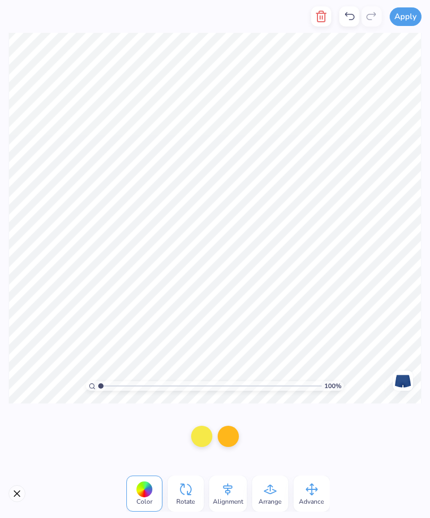
click at [232, 434] on div at bounding box center [227, 436] width 21 height 21
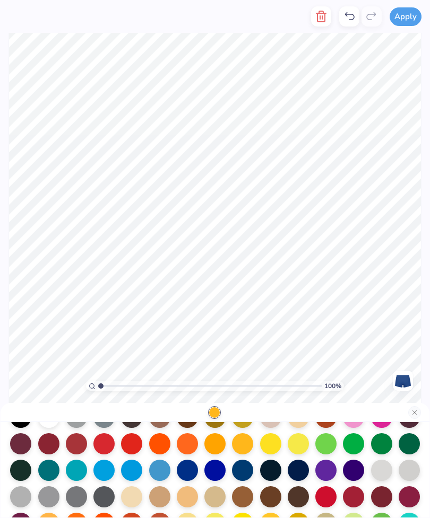
scroll to position [62, 0]
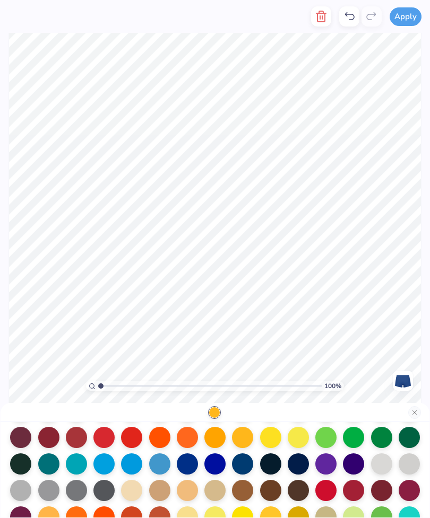
click at [243, 465] on div at bounding box center [242, 463] width 21 height 21
click at [414, 412] on button "Close" at bounding box center [414, 412] width 13 height 13
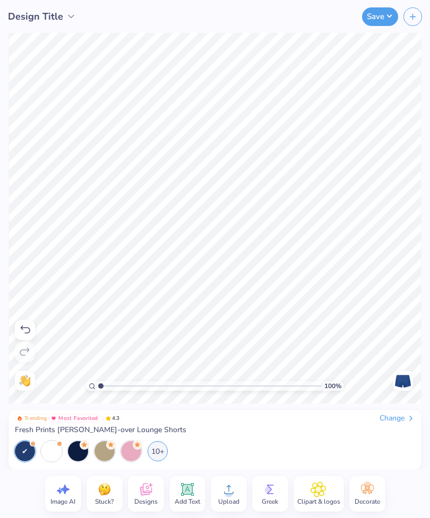
click at [369, 499] on span "Decorate" at bounding box center [366, 501] width 25 height 8
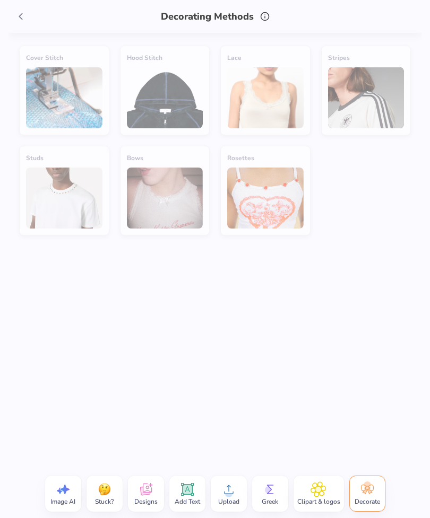
click at [187, 499] on span "Add Text" at bounding box center [186, 501] width 25 height 8
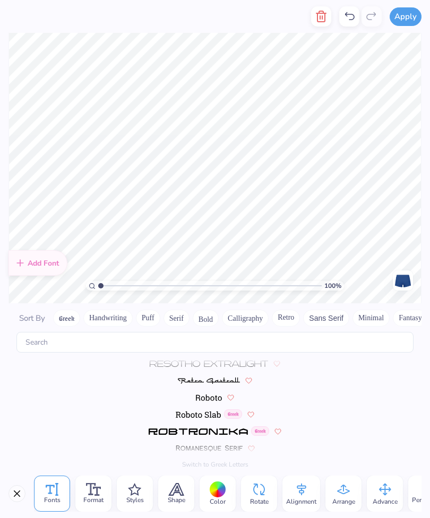
scroll to position [4624, 0]
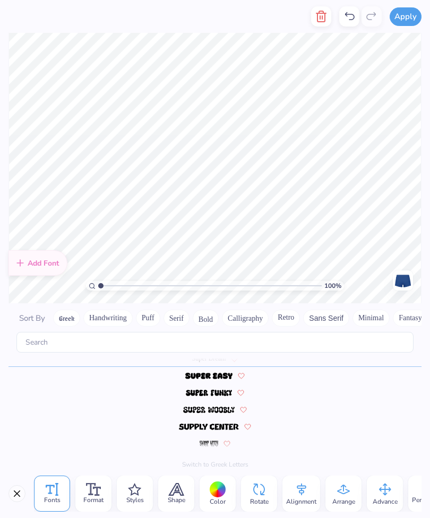
click at [141, 489] on icon at bounding box center [134, 489] width 13 height 13
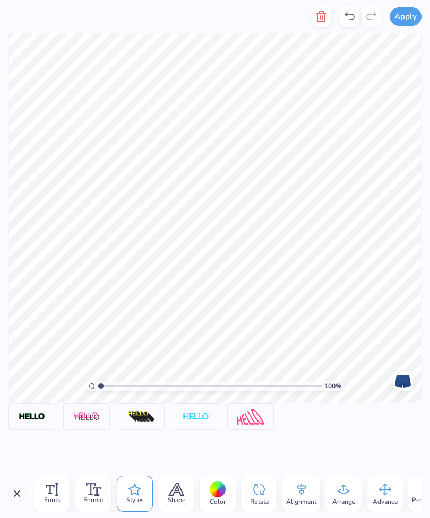
click at [54, 498] on span "Fonts" at bounding box center [52, 500] width 16 height 8
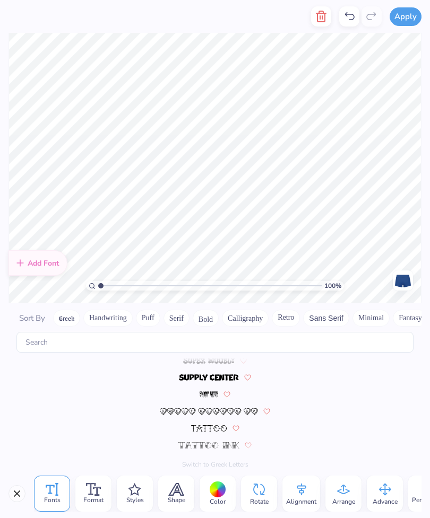
scroll to position [4673, 0]
click at [6, 496] on div "Fonts Format Styles Shape Color Rotate Alignment Arrange Advance Personalized N…" at bounding box center [215, 493] width 430 height 49
click at [16, 493] on button "Close" at bounding box center [16, 493] width 17 height 17
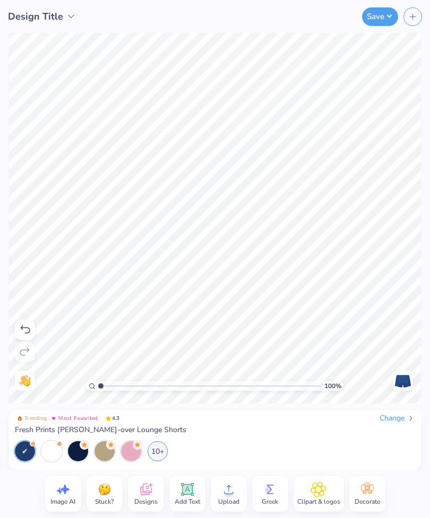
scroll to position [0, 0]
type textarea "T"
click at [269, 488] on circle at bounding box center [268, 489] width 7 height 7
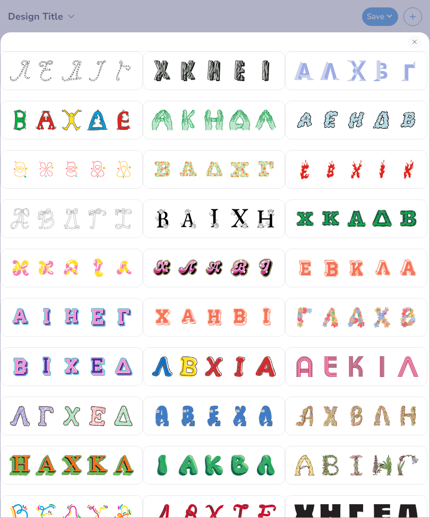
click at [412, 47] on button "Close" at bounding box center [414, 42] width 13 height 13
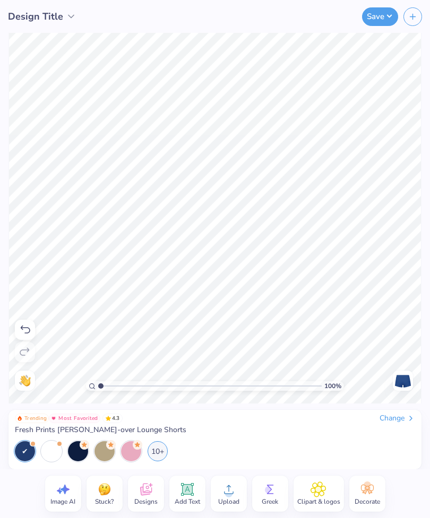
click at [267, 500] on span "Greek" at bounding box center [269, 501] width 16 height 8
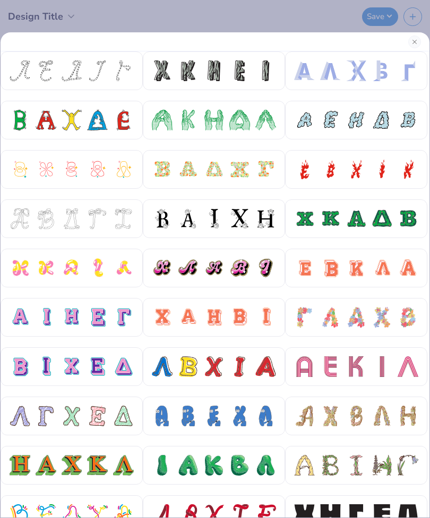
click at [77, 313] on div at bounding box center [72, 317] width 21 height 21
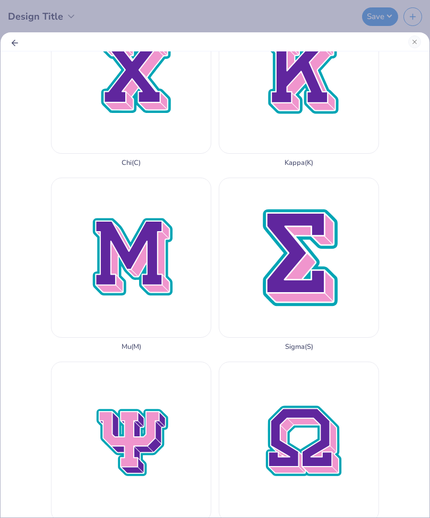
scroll to position [805, 0]
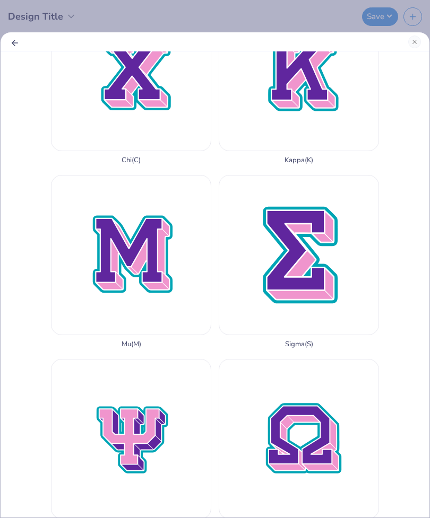
click at [281, 164] on div "Kappa ( K )" at bounding box center [298, 77] width 160 height 173
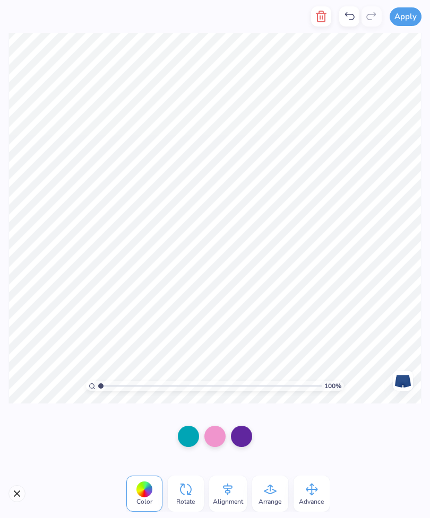
click at [21, 483] on div "Color Rotate Alignment Arrange Advance" at bounding box center [215, 493] width 430 height 49
click at [187, 440] on div at bounding box center [188, 436] width 21 height 21
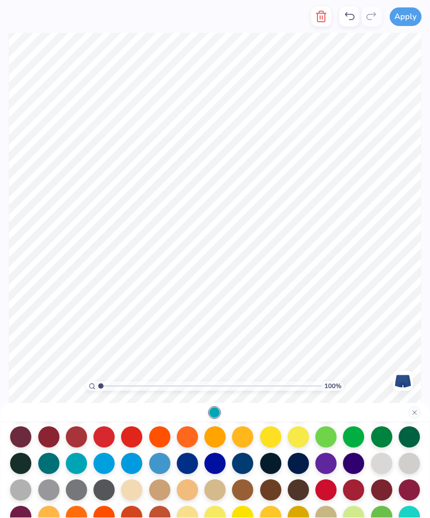
scroll to position [63, 0]
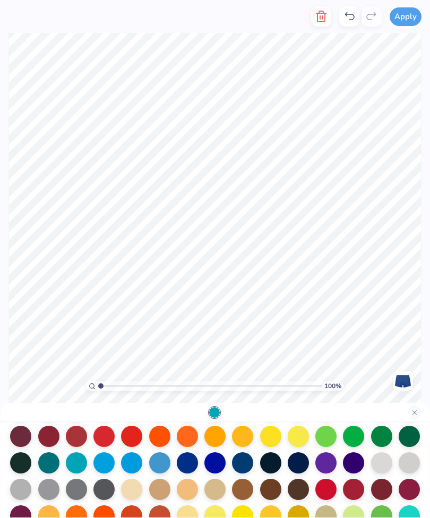
click at [243, 459] on div at bounding box center [242, 462] width 21 height 21
click at [415, 415] on button "Close" at bounding box center [414, 412] width 13 height 13
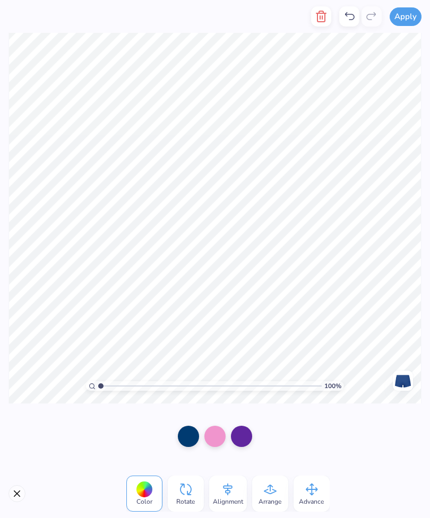
click at [220, 440] on div at bounding box center [214, 436] width 21 height 21
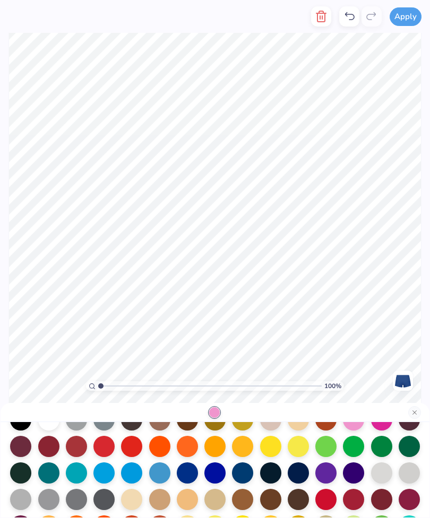
scroll to position [54, 0]
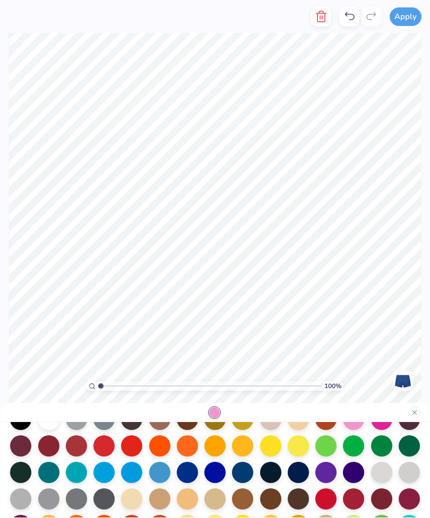
click at [246, 475] on div at bounding box center [242, 472] width 21 height 21
click at [409, 410] on button "Close" at bounding box center [414, 412] width 13 height 13
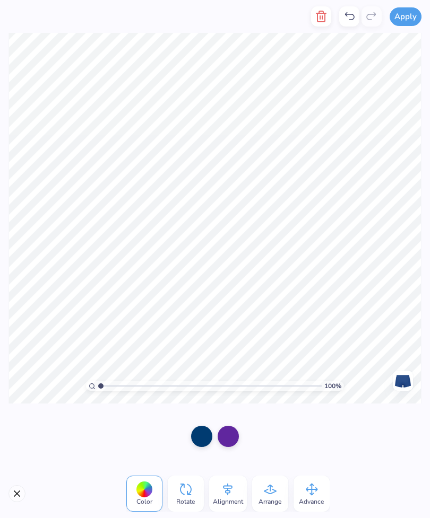
click at [18, 494] on button "Close" at bounding box center [16, 493] width 17 height 17
click at [231, 434] on div at bounding box center [227, 436] width 21 height 21
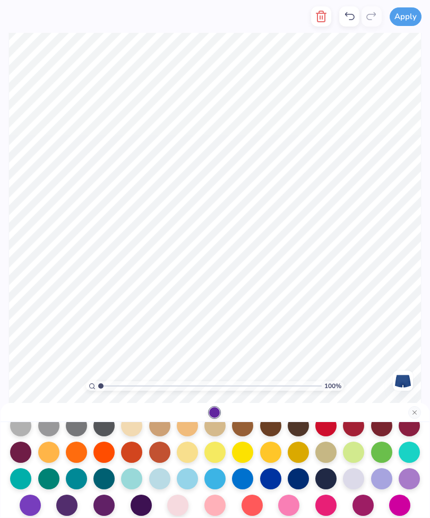
scroll to position [128, 0]
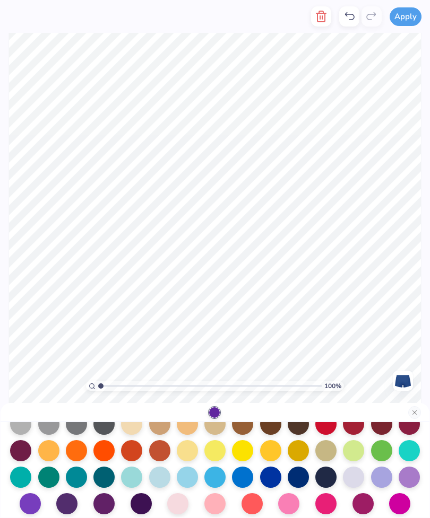
click at [272, 479] on div at bounding box center [270, 477] width 21 height 21
click at [298, 476] on div at bounding box center [297, 477] width 21 height 21
click at [413, 407] on button "Close" at bounding box center [414, 412] width 13 height 13
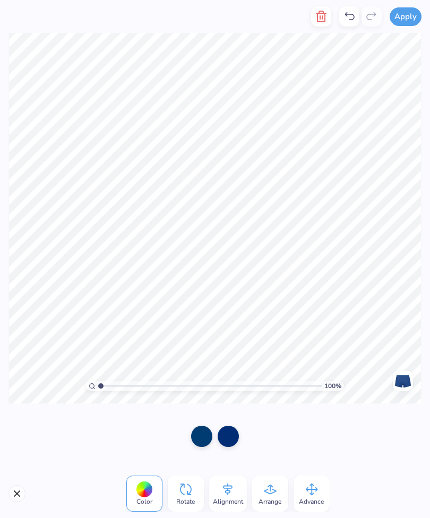
click at [15, 496] on button "Close" at bounding box center [16, 493] width 17 height 17
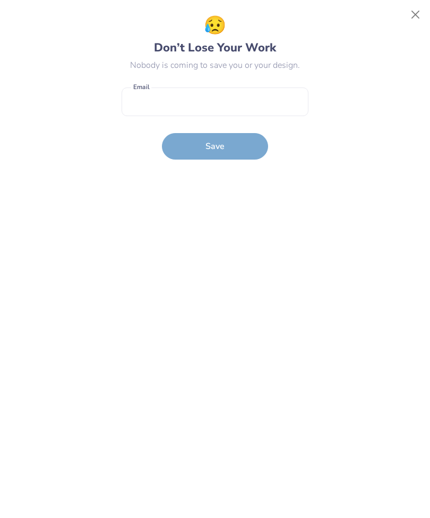
click at [414, 22] on button "Close" at bounding box center [415, 15] width 20 height 20
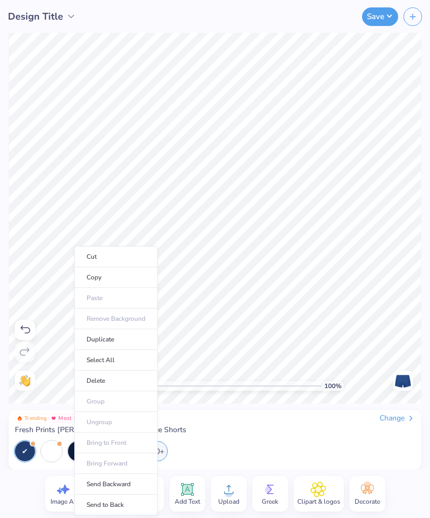
click at [120, 279] on li "Copy" at bounding box center [115, 277] width 83 height 21
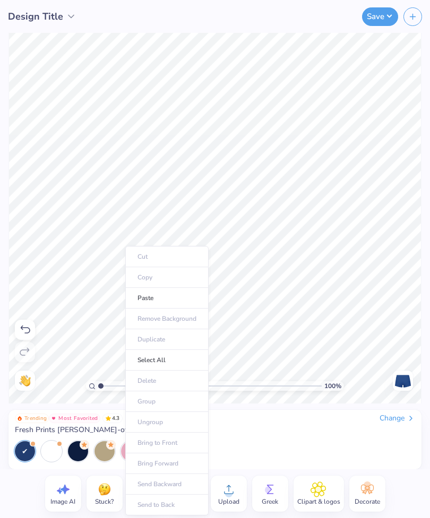
click at [161, 300] on li "Paste" at bounding box center [166, 298] width 83 height 21
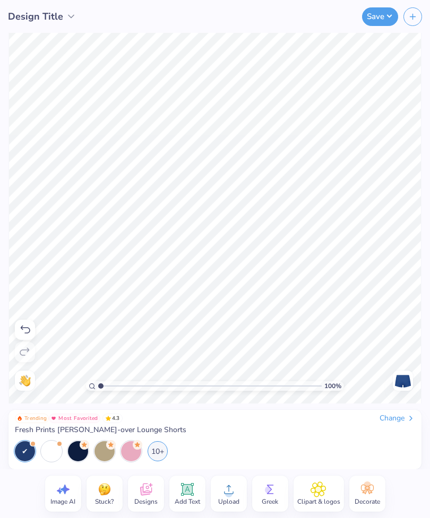
click at [275, 500] on span "Greek" at bounding box center [269, 501] width 16 height 8
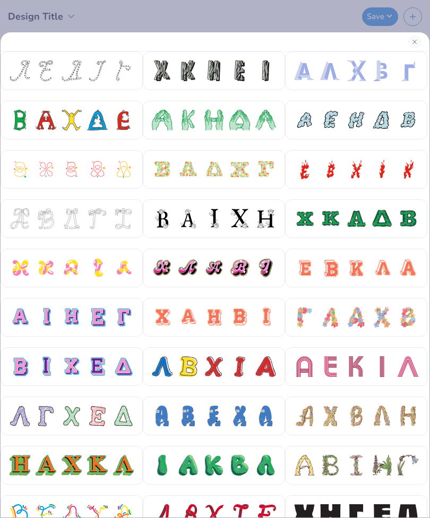
click at [108, 317] on div at bounding box center [97, 317] width 21 height 21
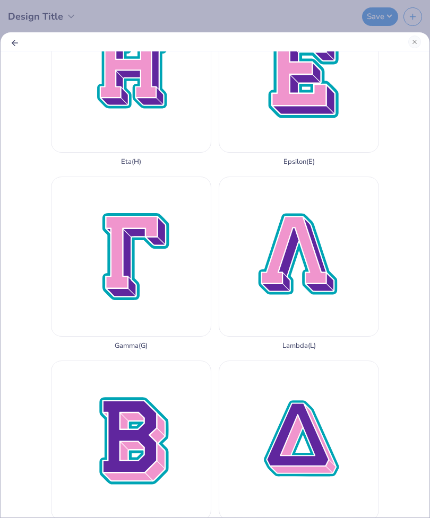
scroll to position [253, 0]
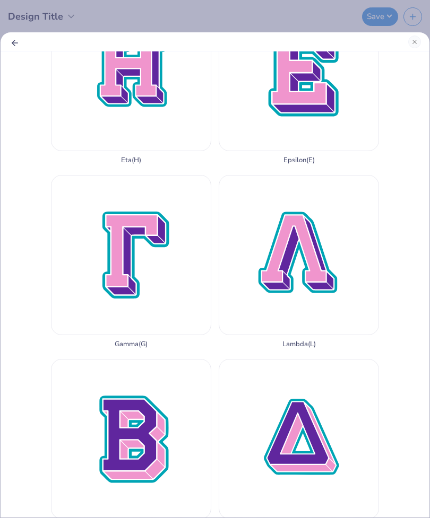
click at [146, 348] on div "Gamma ( G )" at bounding box center [131, 261] width 160 height 173
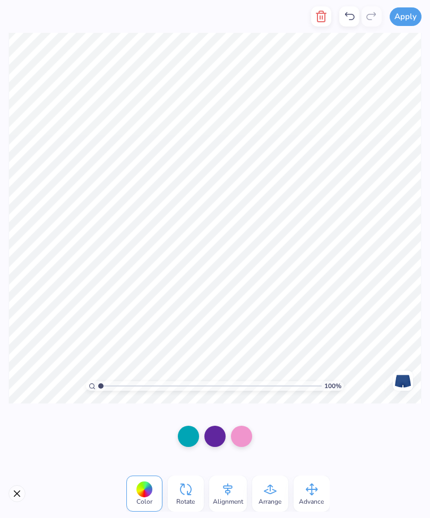
click at [191, 436] on div at bounding box center [188, 436] width 21 height 21
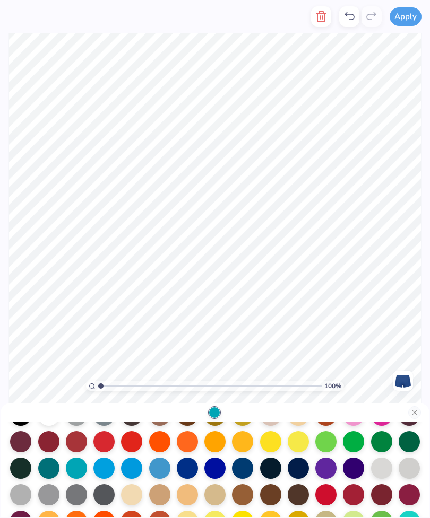
scroll to position [69, 0]
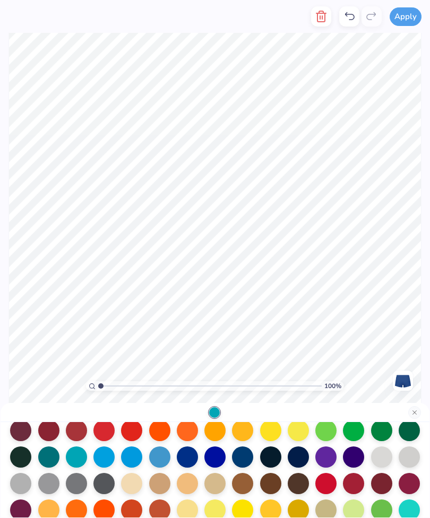
click at [240, 458] on div at bounding box center [242, 457] width 21 height 21
click at [410, 408] on button "Close" at bounding box center [414, 412] width 13 height 13
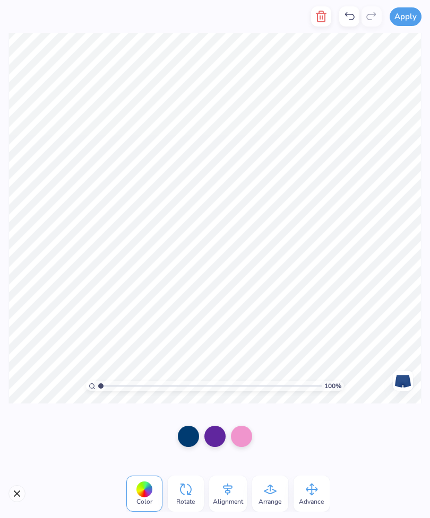
click at [219, 440] on div at bounding box center [214, 436] width 21 height 21
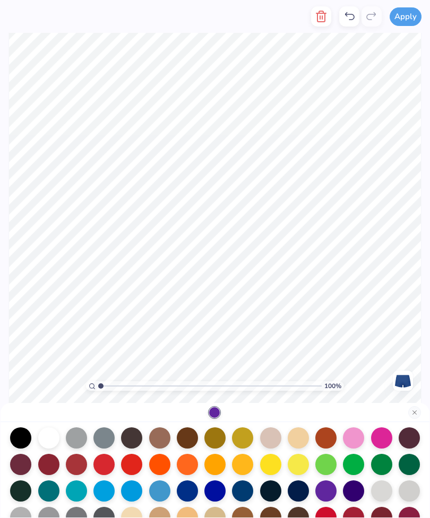
scroll to position [37, 0]
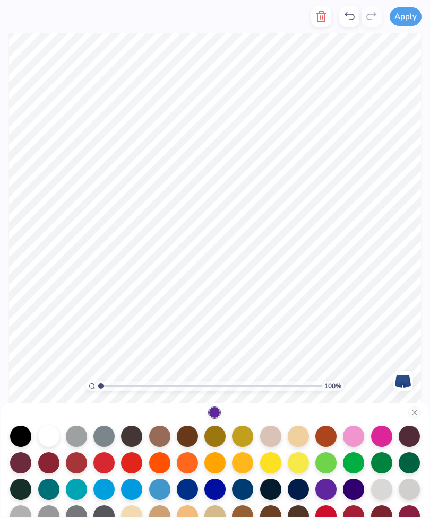
click at [241, 489] on div at bounding box center [242, 489] width 21 height 21
click at [409, 412] on button "Close" at bounding box center [414, 412] width 13 height 13
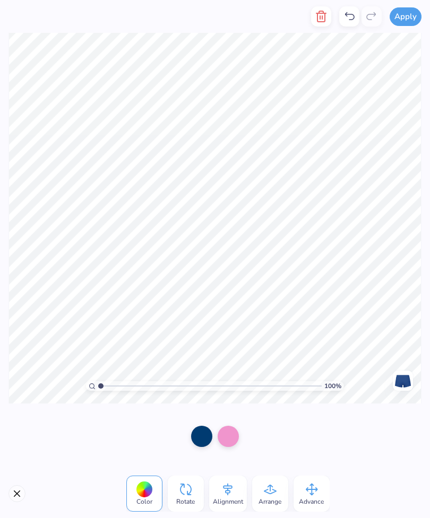
click at [228, 432] on div at bounding box center [227, 436] width 21 height 21
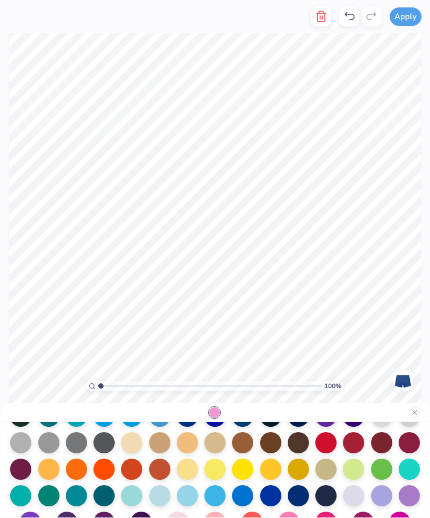
scroll to position [111, 0]
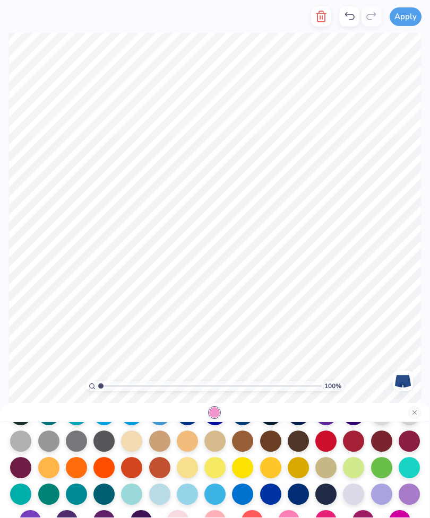
click at [298, 492] on div at bounding box center [297, 494] width 21 height 21
click at [419, 412] on button "Close" at bounding box center [414, 412] width 13 height 13
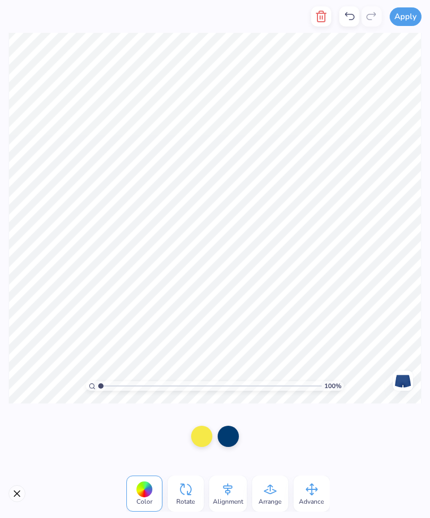
click at [325, 15] on icon "button" at bounding box center [320, 16] width 7 height 11
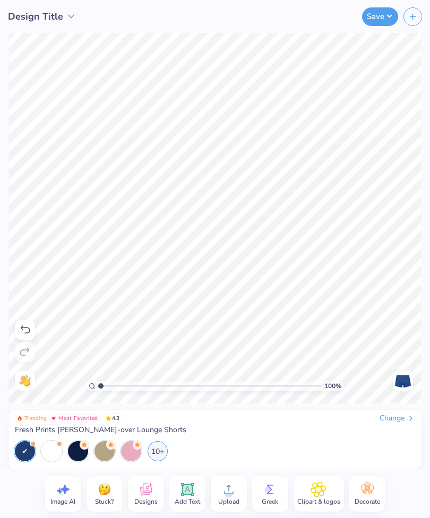
click at [313, 494] on icon at bounding box center [317, 490] width 15 height 16
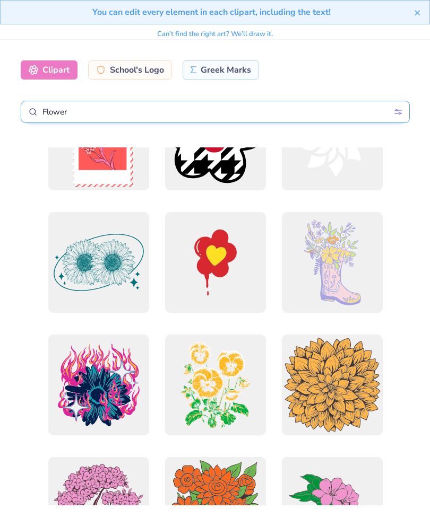
click at [320, 119] on input "Flower" at bounding box center [215, 112] width 389 height 22
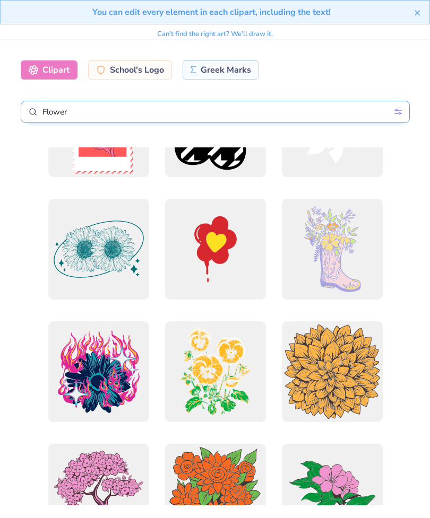
scroll to position [1665, 0]
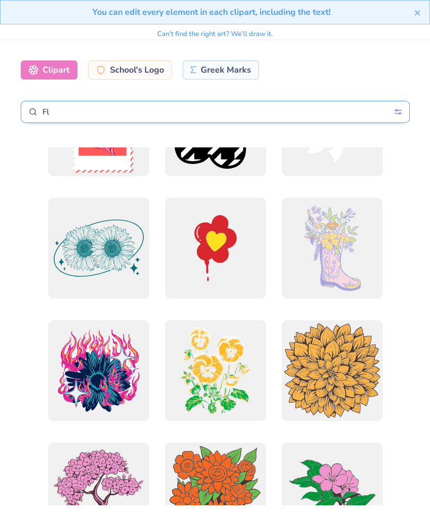
type input "F"
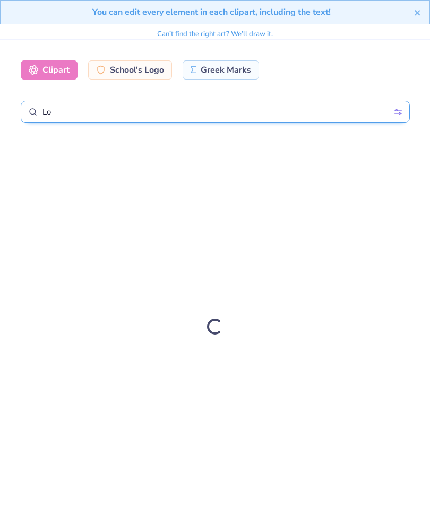
type input "L"
type input "Polka dots"
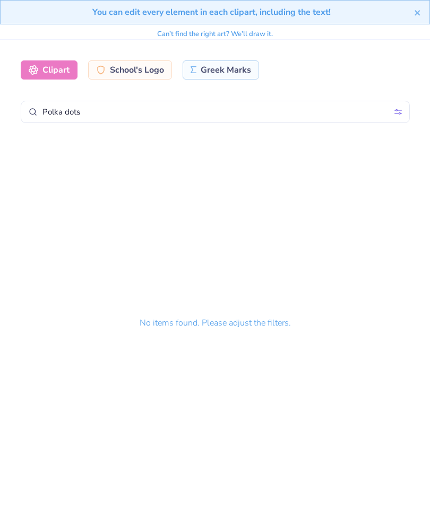
click at [62, 72] on div "Clipart" at bounding box center [49, 69] width 57 height 19
click at [420, 17] on button "close" at bounding box center [417, 12] width 7 height 13
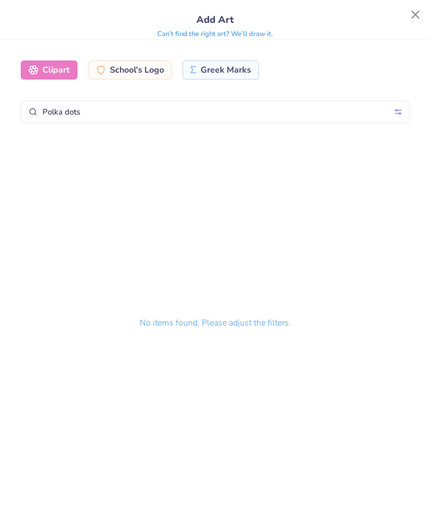
click at [414, 14] on button "Close" at bounding box center [415, 15] width 20 height 20
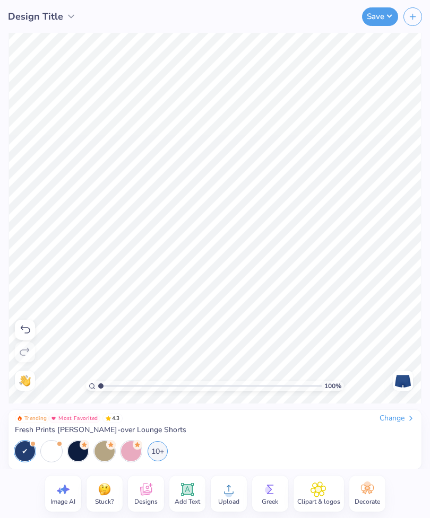
click at [186, 487] on icon at bounding box center [186, 489] width 13 height 13
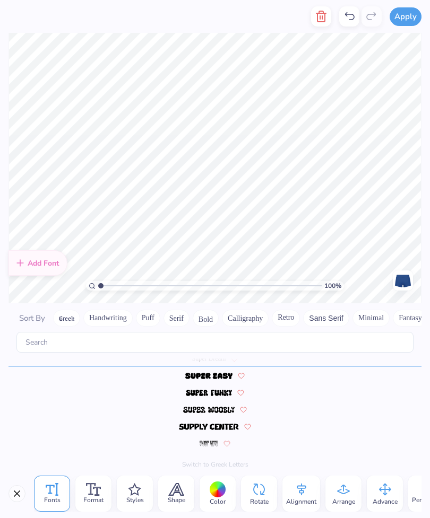
scroll to position [1, 1]
type textarea "T"
type textarea "KAPPA KAPPA GAMMA"
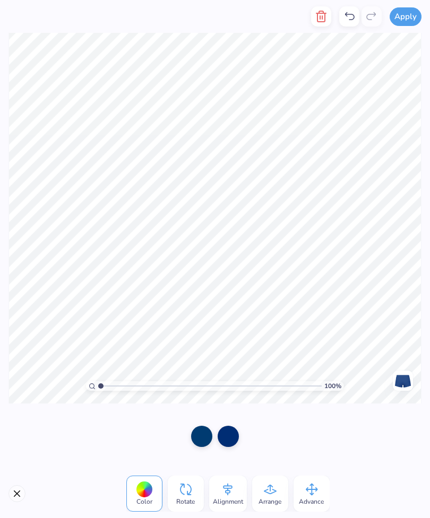
click at [320, 22] on icon "button" at bounding box center [320, 16] width 7 height 11
click at [317, 25] on button "button" at bounding box center [321, 16] width 20 height 20
click at [319, 21] on icon "button" at bounding box center [320, 16] width 13 height 13
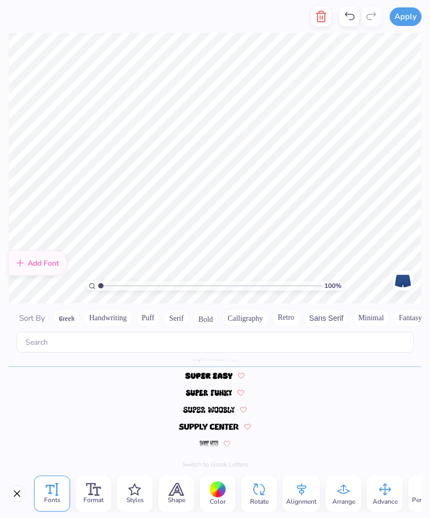
scroll to position [4624, 0]
click at [216, 497] on span "Color" at bounding box center [217, 501] width 16 height 8
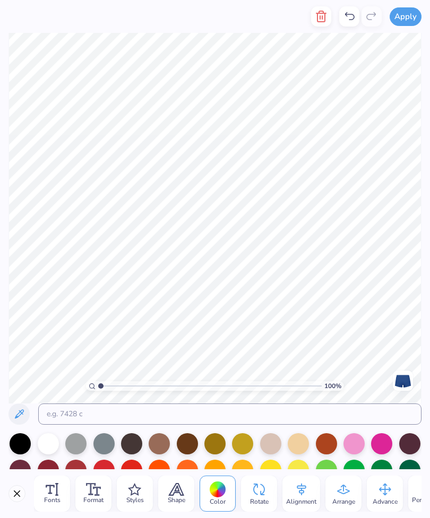
click at [219, 496] on div at bounding box center [217, 490] width 16 height 16
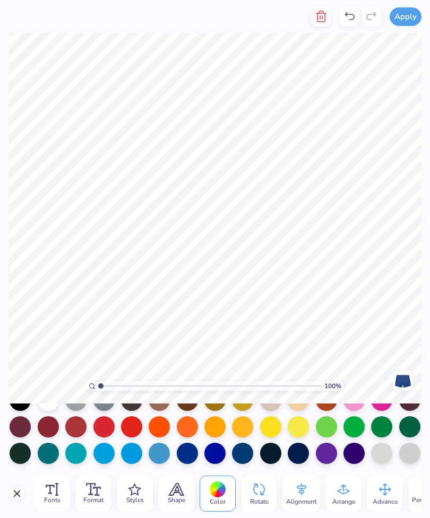
scroll to position [44, 0]
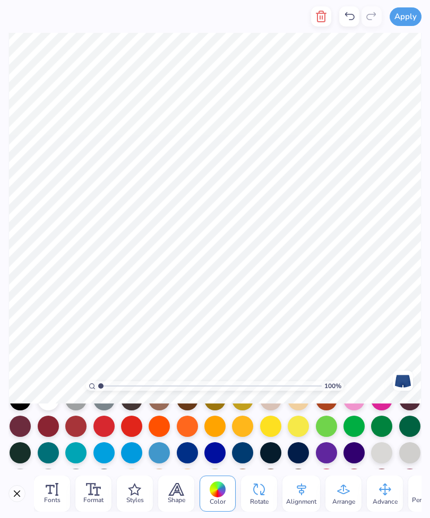
click at [240, 455] on div at bounding box center [242, 452] width 21 height 21
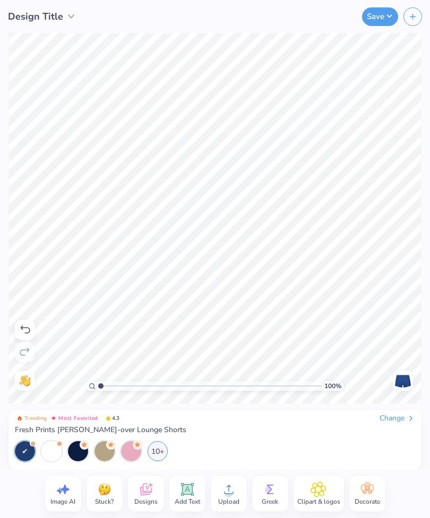
click at [313, 504] on span "Clipart & logos" at bounding box center [318, 501] width 43 height 8
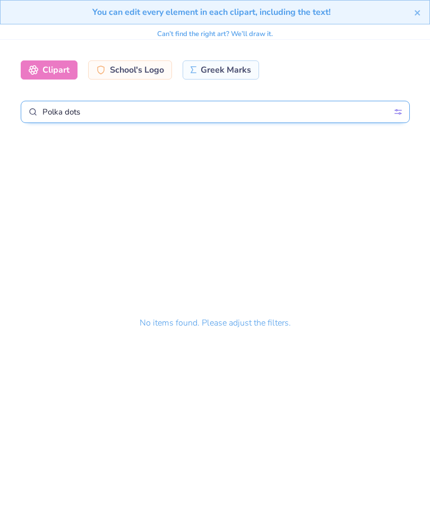
click at [269, 118] on input "Polka dots" at bounding box center [215, 112] width 389 height 22
type input "P"
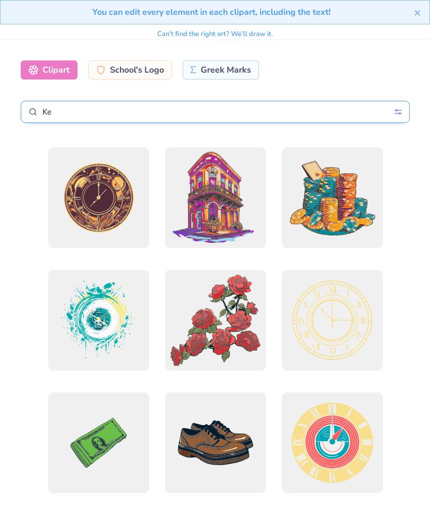
type input "Key"
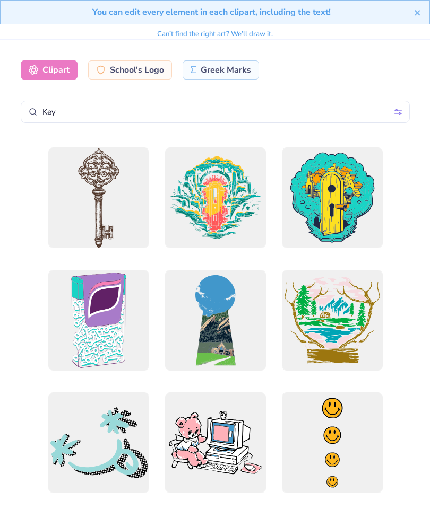
click at [90, 212] on div at bounding box center [98, 197] width 101 height 101
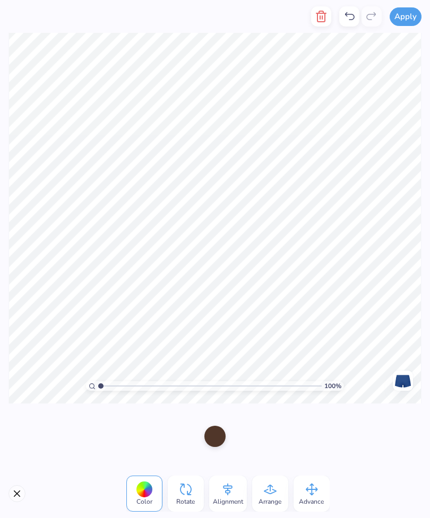
click at [214, 432] on div at bounding box center [214, 436] width 21 height 21
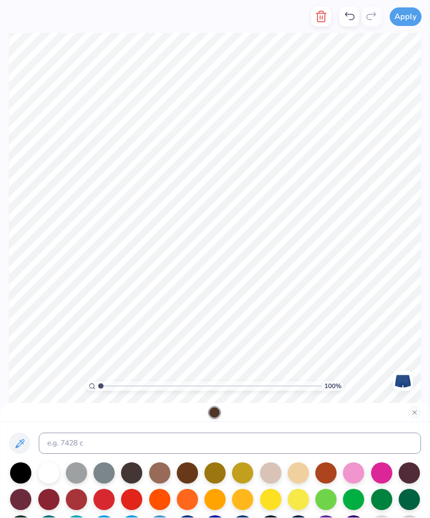
click at [300, 497] on div at bounding box center [297, 499] width 21 height 21
